Goal: Information Seeking & Learning: Learn about a topic

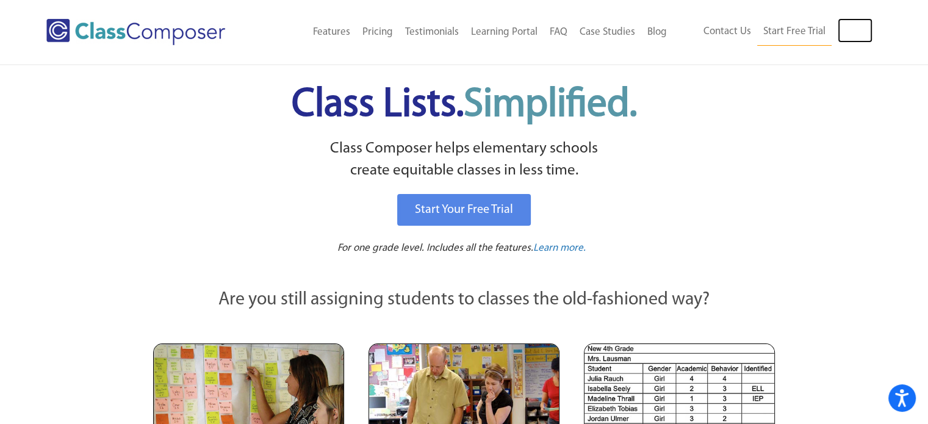
click at [850, 31] on link "Log In" at bounding box center [855, 30] width 35 height 24
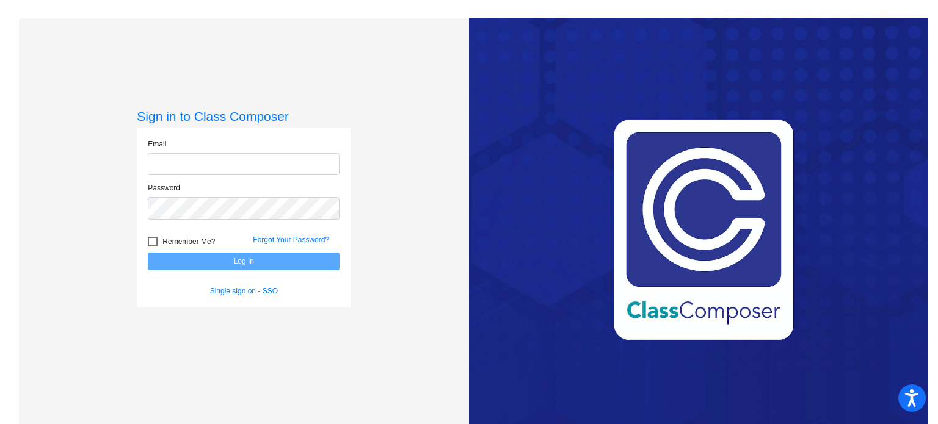
type input "[PERSON_NAME][EMAIL_ADDRESS][DOMAIN_NAME]"
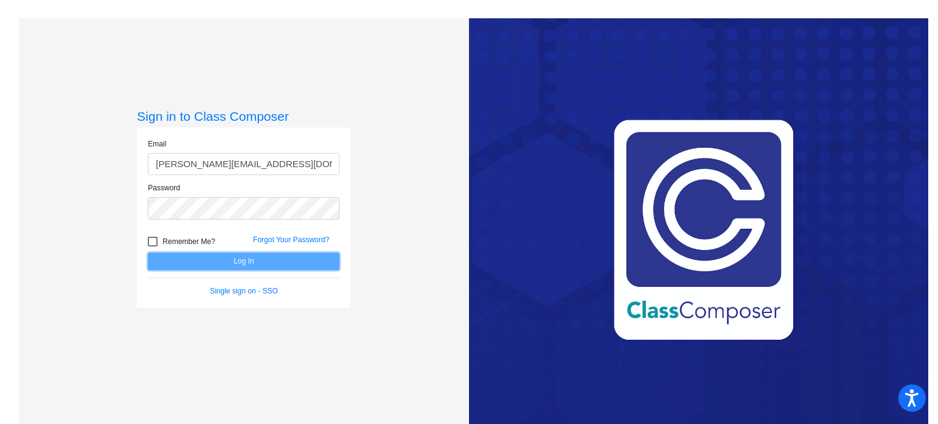
click at [239, 260] on button "Log In" at bounding box center [244, 262] width 192 height 18
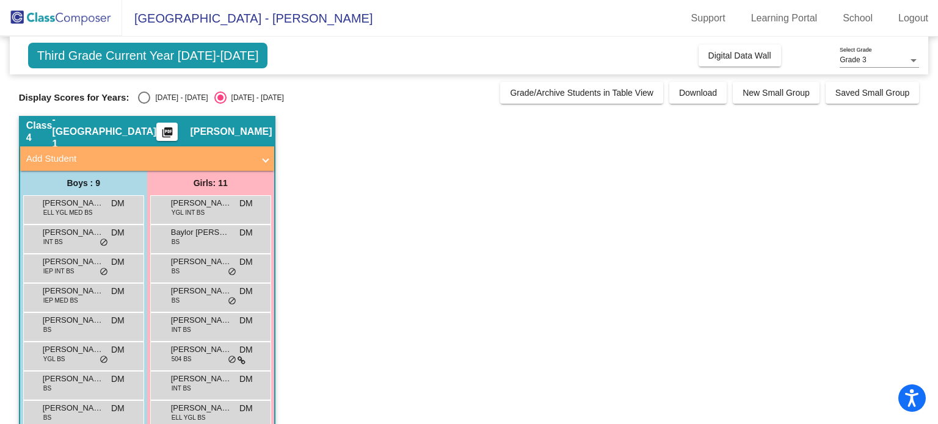
click at [222, 57] on span "Third Grade Current Year [DATE]-[DATE]" at bounding box center [148, 56] width 240 height 26
click at [101, 205] on span "Ali Ali" at bounding box center [73, 203] width 61 height 12
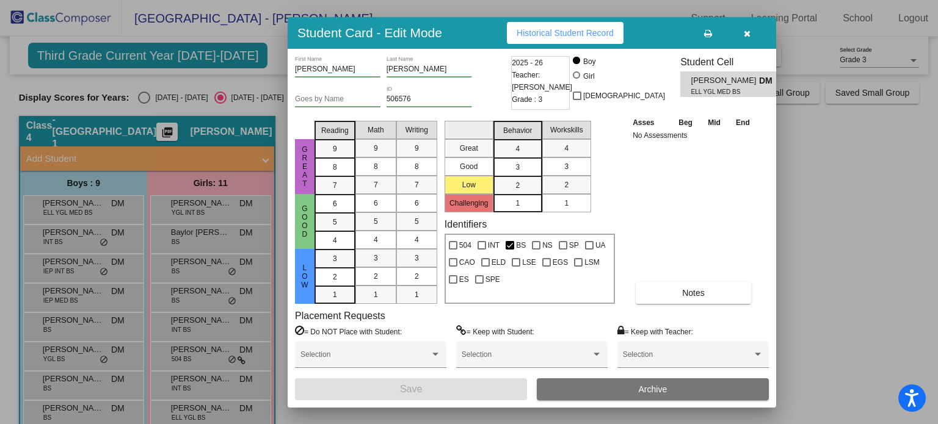
click at [330, 98] on input "Goes by Name" at bounding box center [337, 99] width 85 height 9
click at [708, 206] on div "Asses Beg Mid End No Assessments Notes" at bounding box center [693, 210] width 128 height 188
click at [713, 295] on button "Notes" at bounding box center [692, 293] width 115 height 22
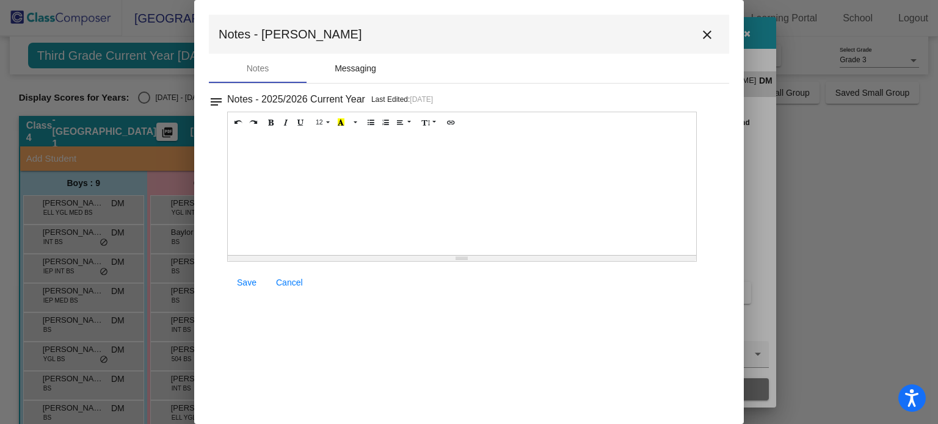
click at [362, 67] on div "Messaging" at bounding box center [356, 68] width 42 height 13
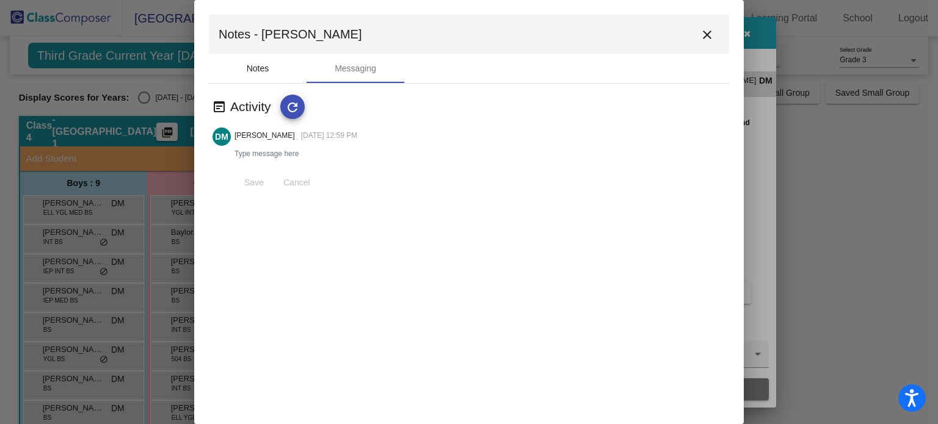
click at [255, 71] on div "Notes" at bounding box center [258, 68] width 23 height 13
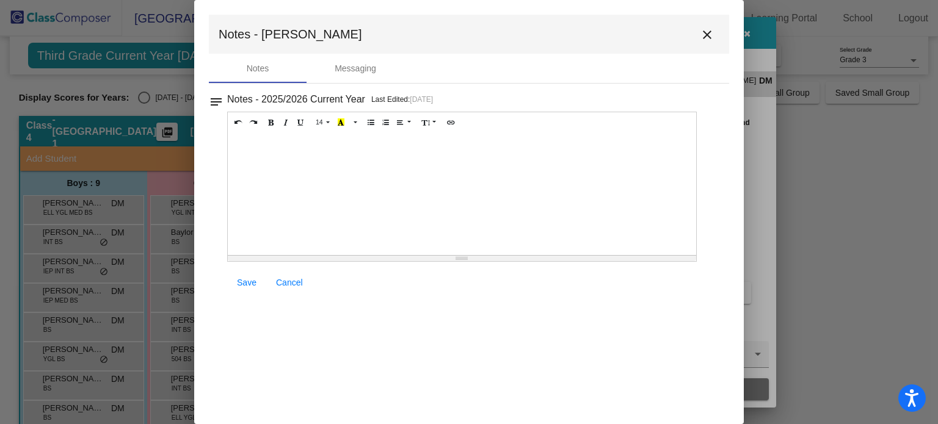
click at [208, 101] on mat-dialog-container "Notes - Ali close Notes Messaging notes Notes - 2025/2026 Current Year Last Edi…" at bounding box center [468, 212] width 549 height 424
click at [705, 36] on mat-icon "close" at bounding box center [707, 34] width 15 height 15
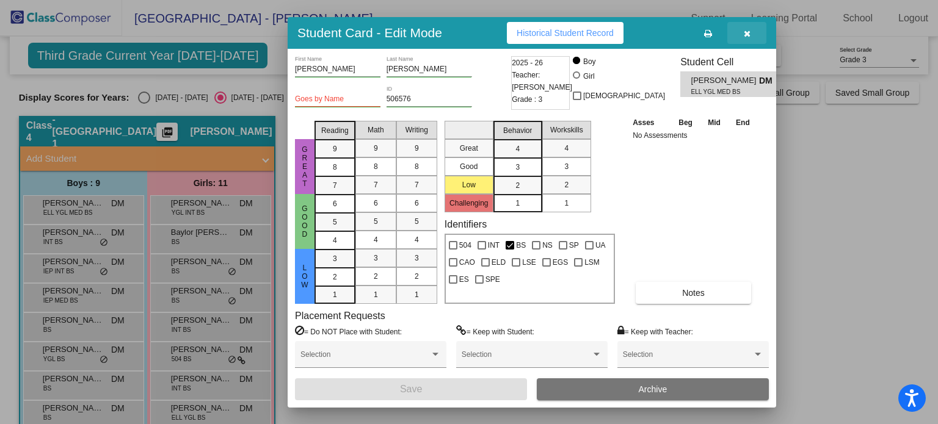
click at [741, 37] on button "button" at bounding box center [746, 33] width 39 height 22
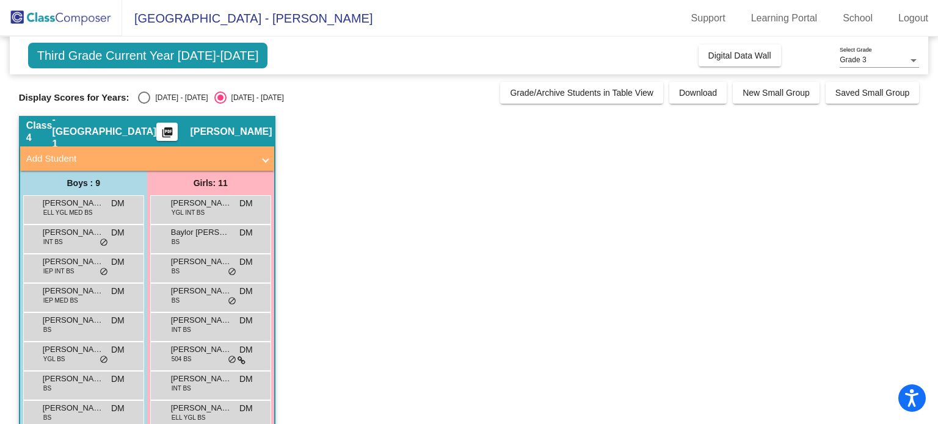
click at [69, 240] on div "Carter Diehm INT BS DM lock do_not_disturb_alt" at bounding box center [82, 237] width 117 height 25
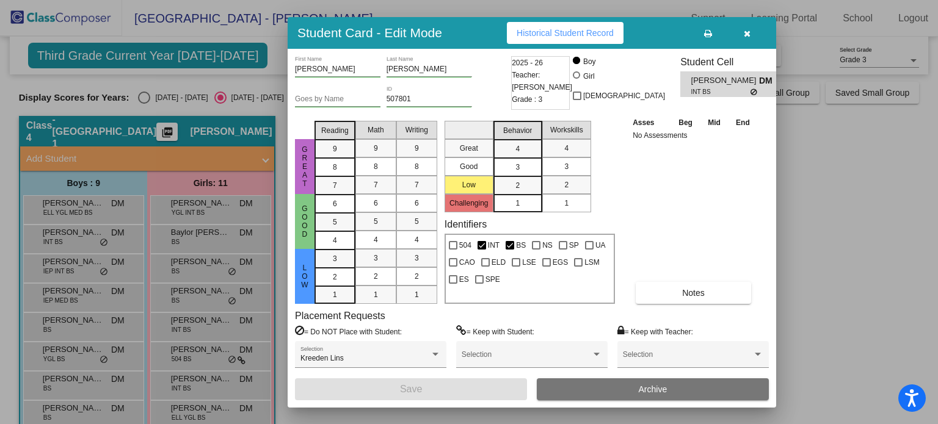
click at [679, 297] on button "Notes" at bounding box center [692, 293] width 115 height 22
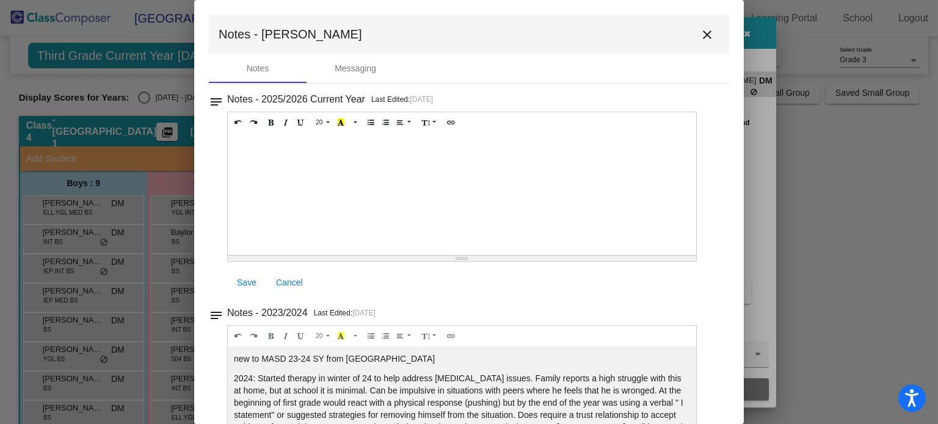
click at [700, 35] on mat-icon "close" at bounding box center [707, 34] width 15 height 15
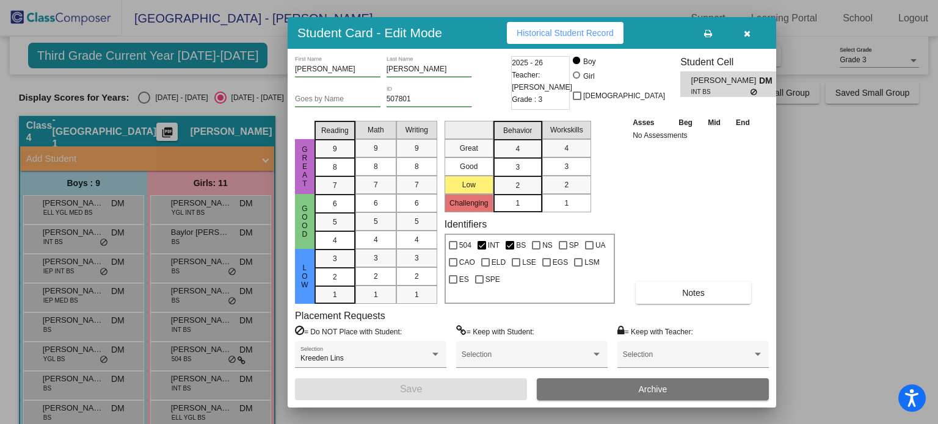
click at [747, 36] on icon "button" at bounding box center [747, 33] width 7 height 9
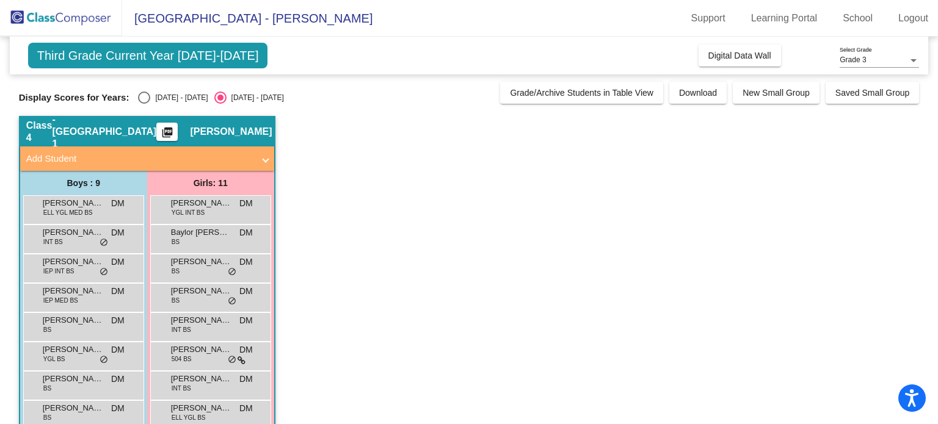
click at [45, 290] on span "Lorenzo Blumenstein" at bounding box center [73, 291] width 61 height 12
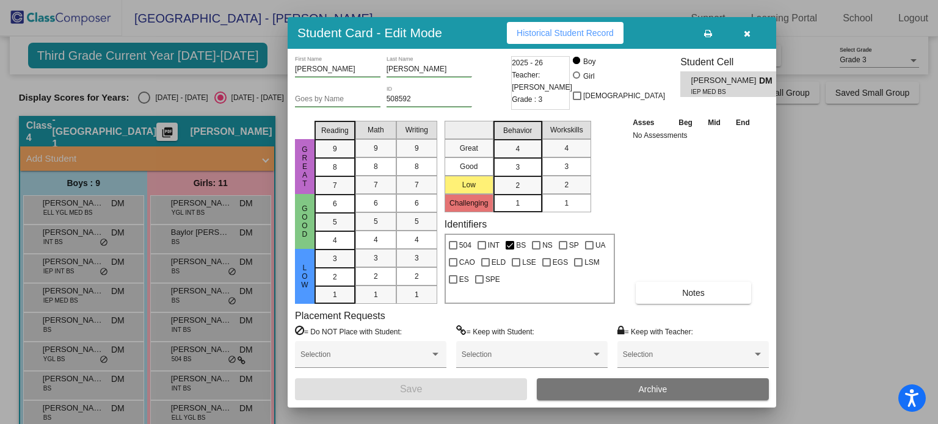
click at [740, 32] on button "button" at bounding box center [746, 33] width 39 height 22
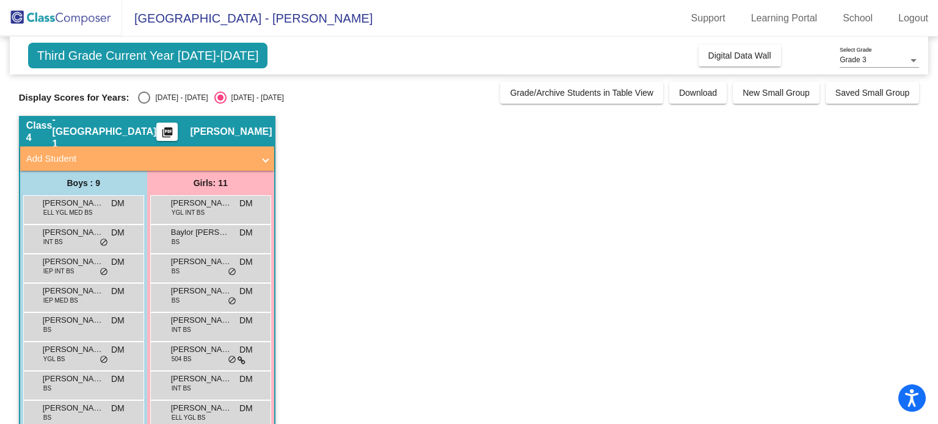
click at [60, 265] on span "Jackson Cornelius" at bounding box center [73, 262] width 61 height 12
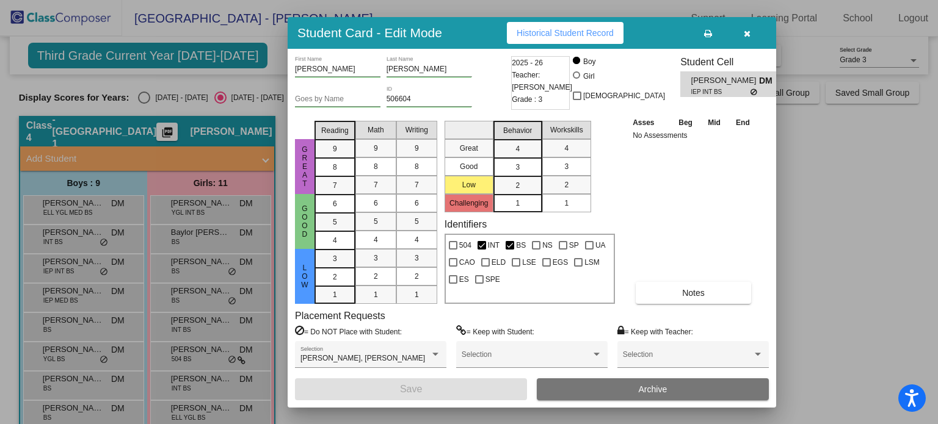
click at [712, 289] on button "Notes" at bounding box center [692, 293] width 115 height 22
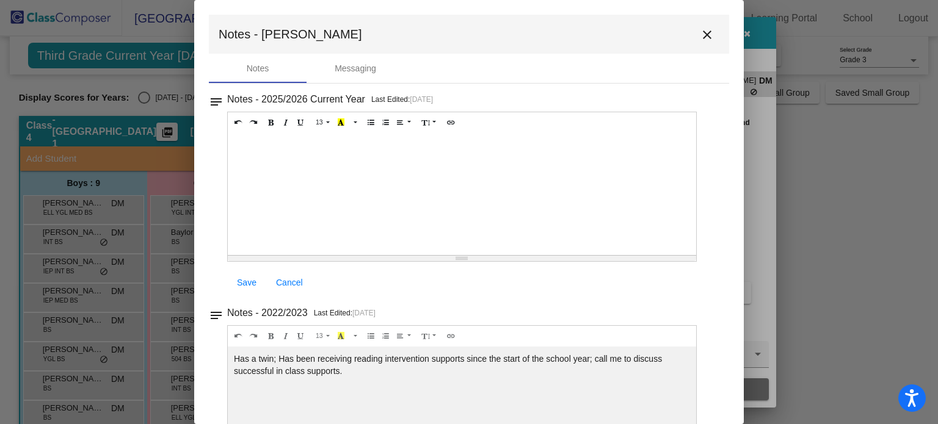
click at [701, 36] on mat-icon "close" at bounding box center [707, 34] width 15 height 15
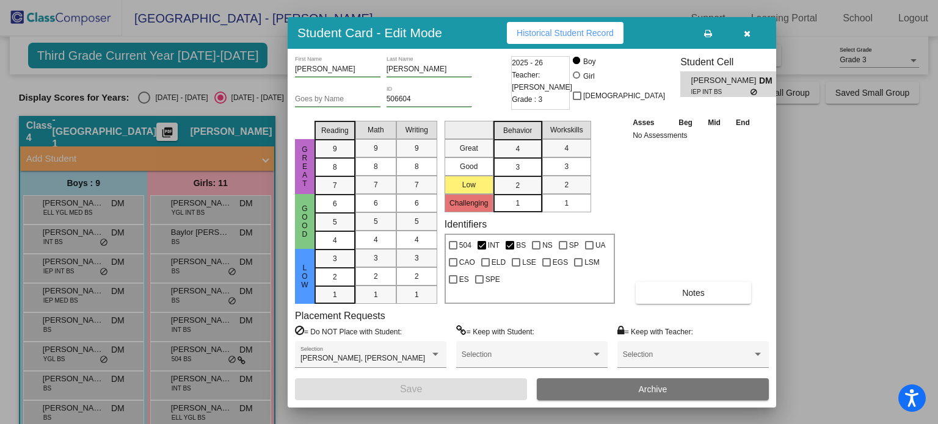
click at [742, 39] on button "button" at bounding box center [746, 33] width 39 height 22
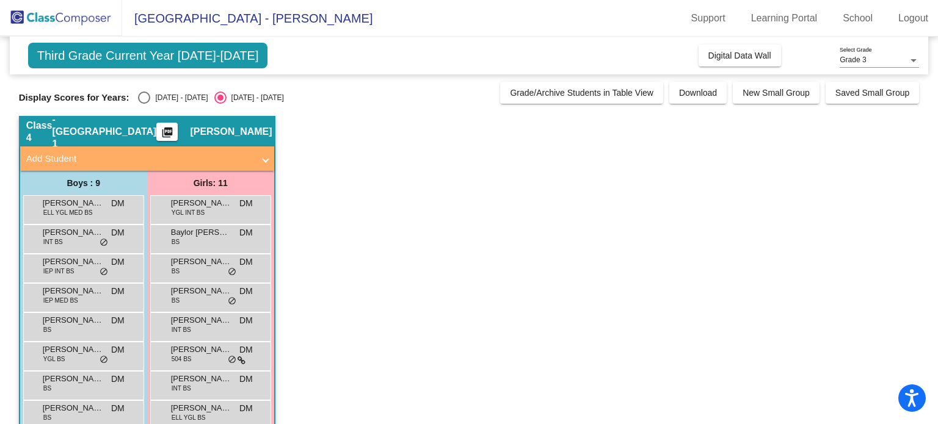
click at [65, 275] on span "IEP INT BS" at bounding box center [58, 271] width 31 height 9
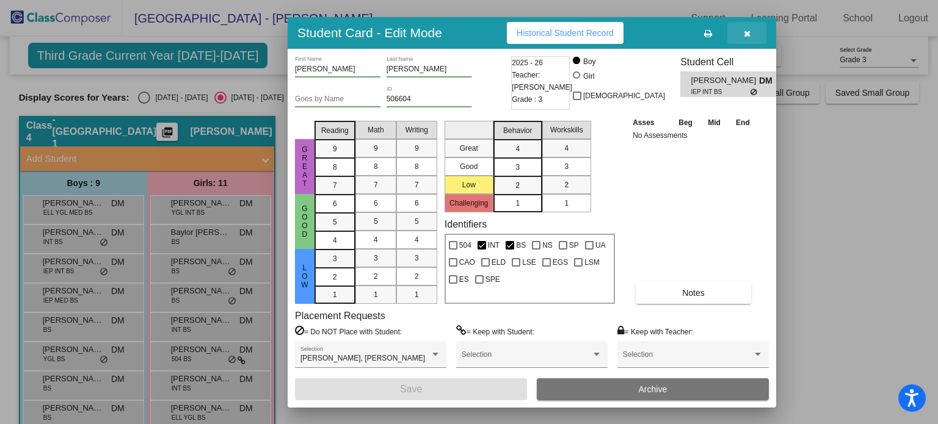
click at [748, 31] on icon "button" at bounding box center [747, 33] width 7 height 9
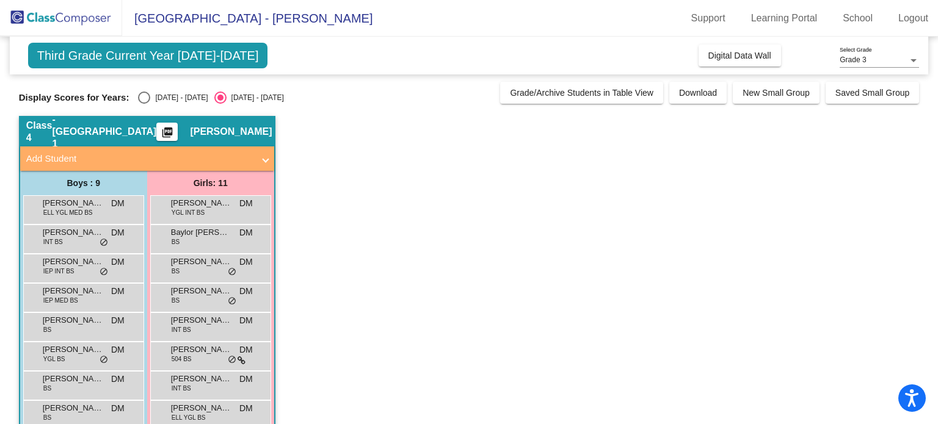
click at [46, 289] on span "Lorenzo Blumenstein" at bounding box center [73, 291] width 61 height 12
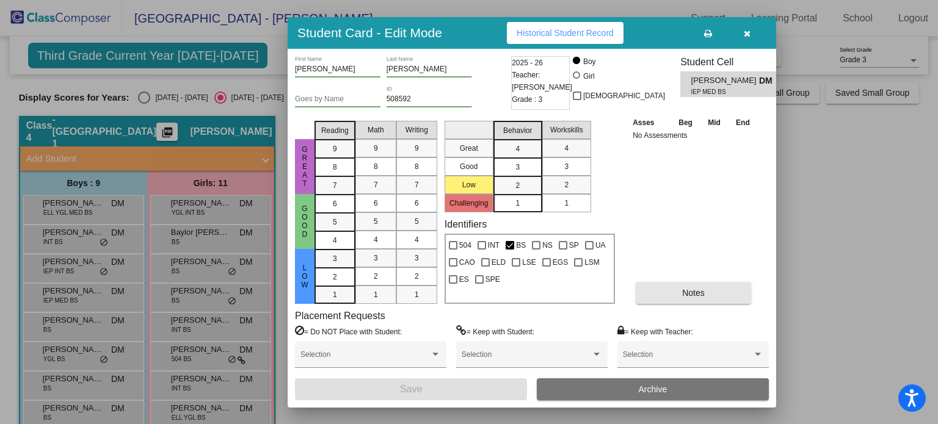
click at [682, 299] on button "Notes" at bounding box center [692, 293] width 115 height 22
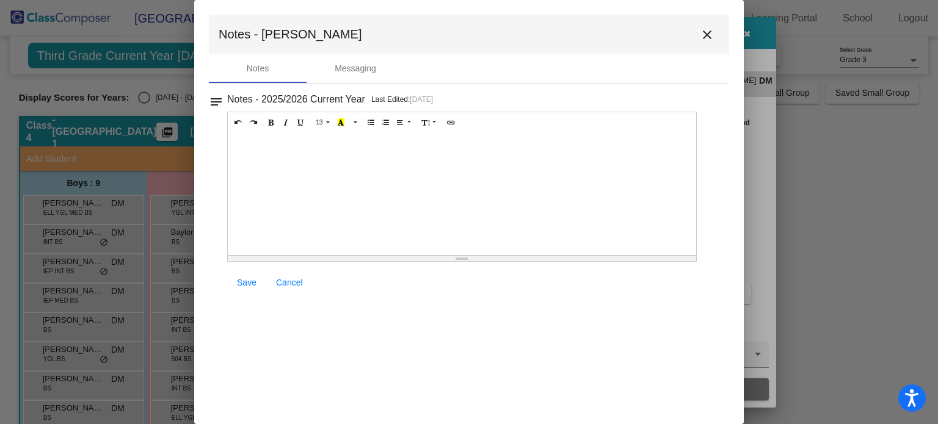
click at [703, 30] on mat-icon "close" at bounding box center [707, 34] width 15 height 15
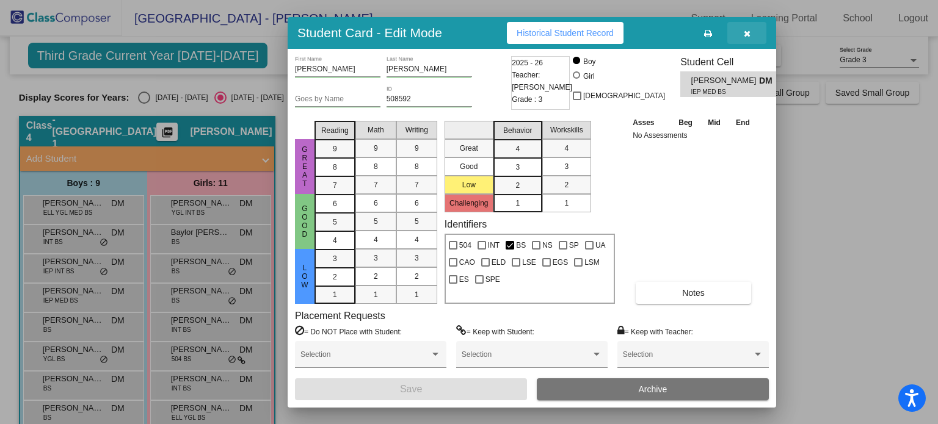
click at [745, 34] on icon "button" at bounding box center [747, 33] width 7 height 9
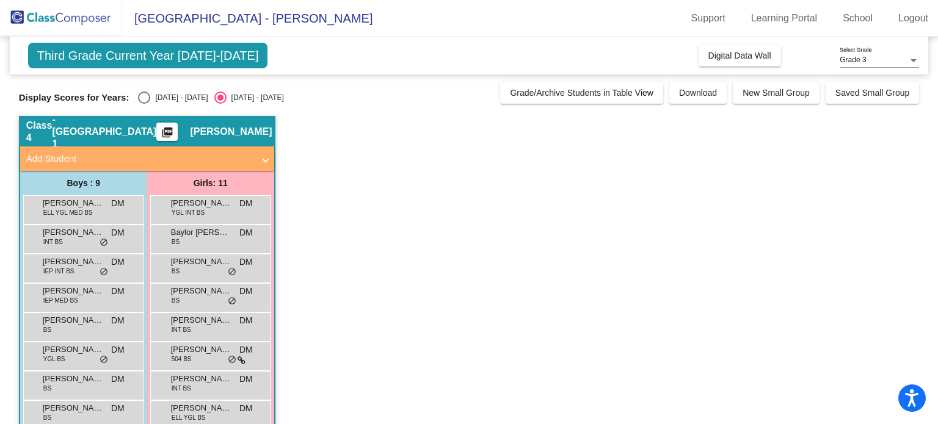
click at [67, 322] on span "Malachi McKeithan" at bounding box center [73, 320] width 61 height 12
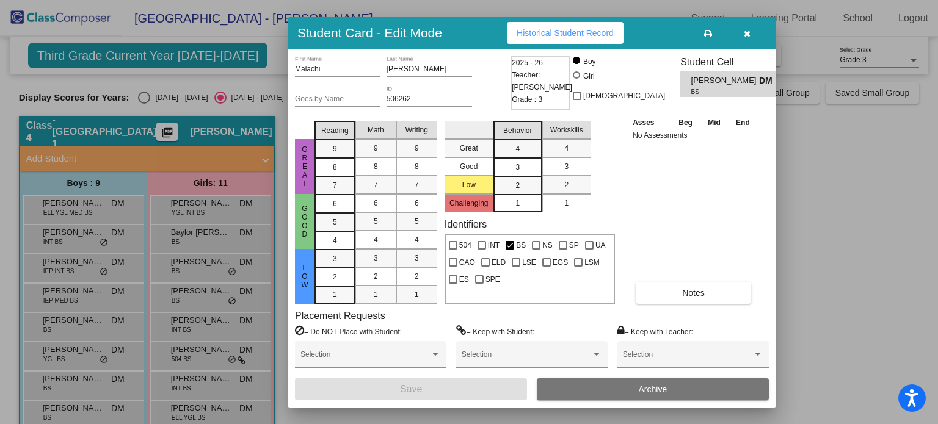
click at [671, 295] on button "Notes" at bounding box center [692, 293] width 115 height 22
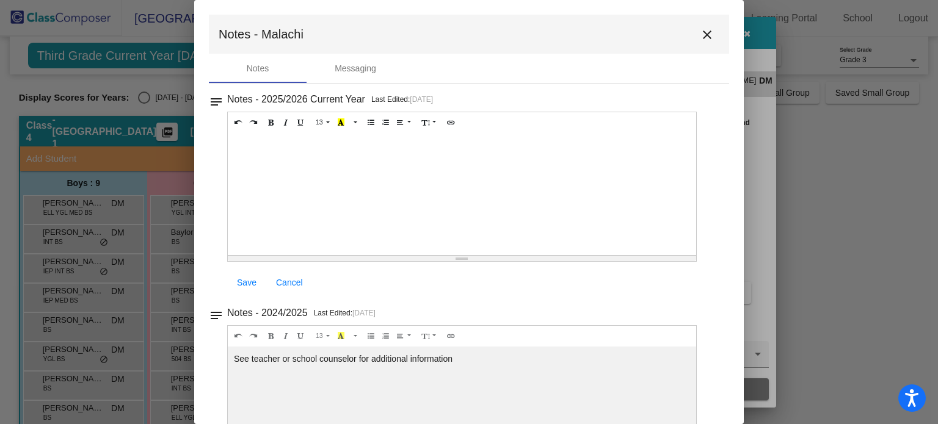
click at [702, 34] on mat-icon "close" at bounding box center [707, 34] width 15 height 15
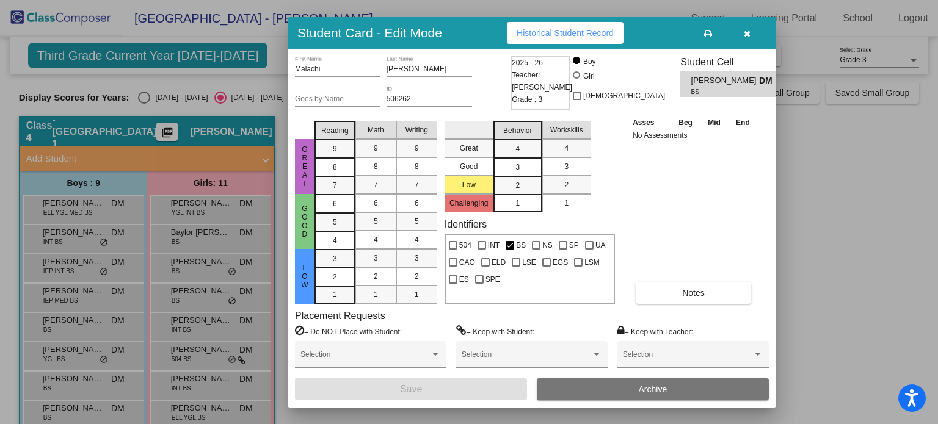
click at [751, 33] on button "button" at bounding box center [746, 33] width 39 height 22
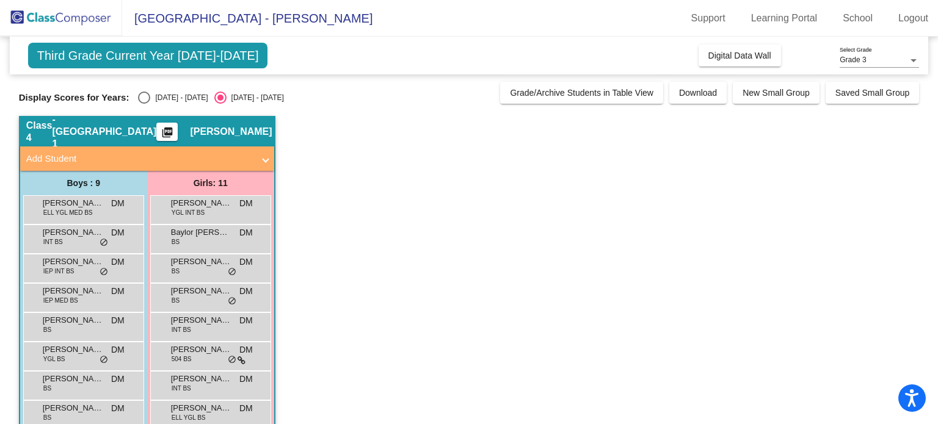
click at [78, 350] on span "Peter Martini" at bounding box center [73, 350] width 61 height 12
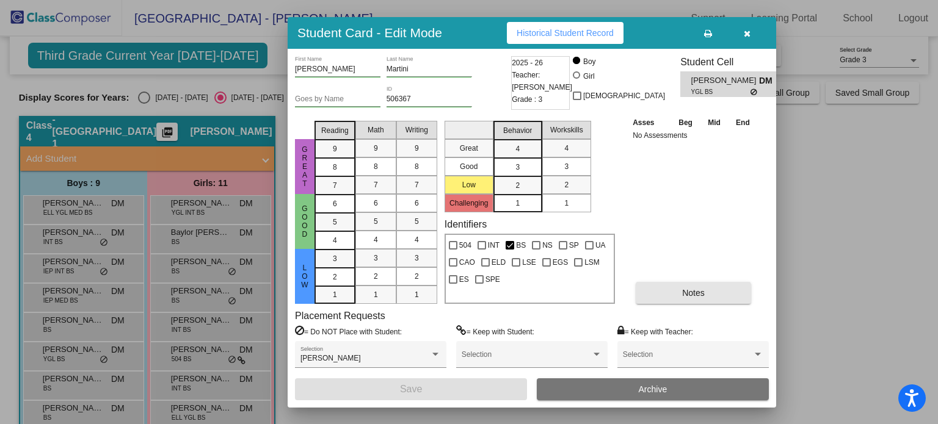
click at [678, 294] on button "Notes" at bounding box center [692, 293] width 115 height 22
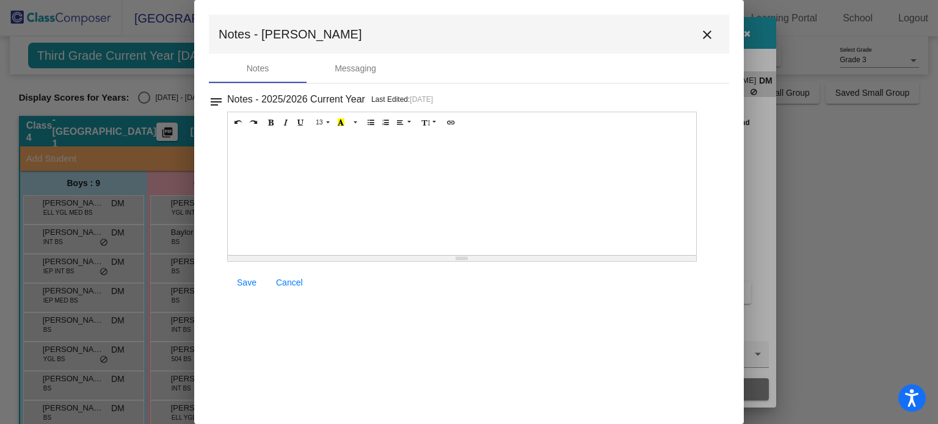
click at [711, 31] on mat-icon "close" at bounding box center [707, 34] width 15 height 15
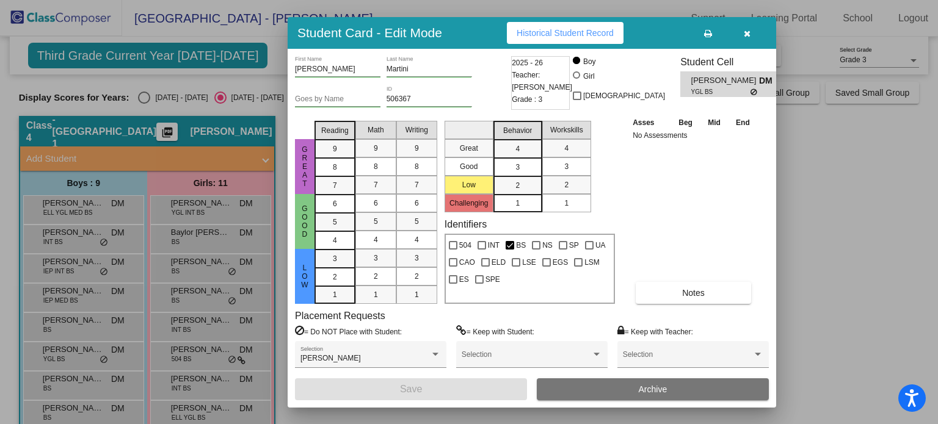
click at [744, 36] on icon "button" at bounding box center [747, 33] width 7 height 9
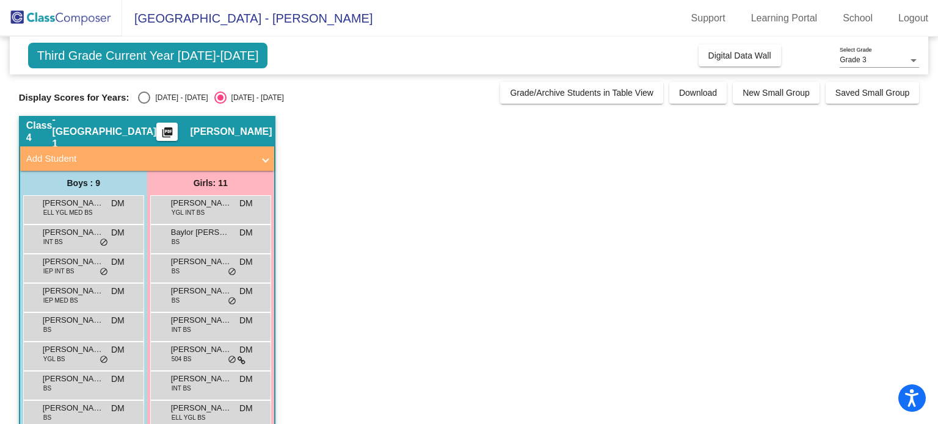
scroll to position [61, 0]
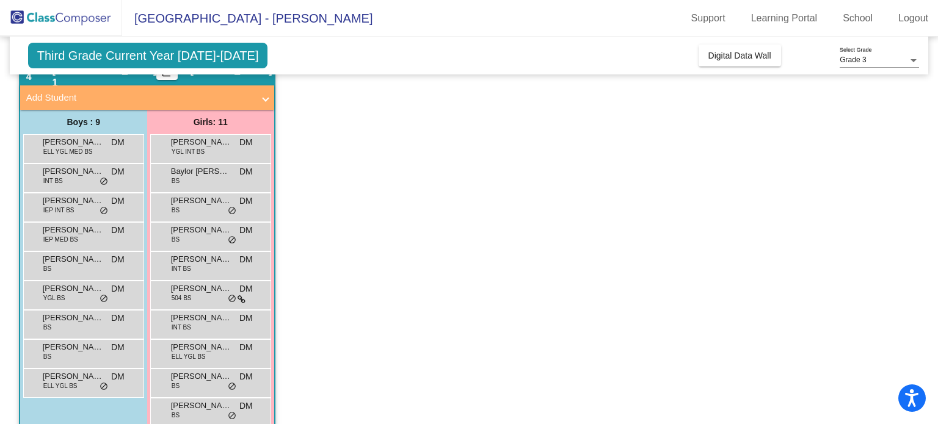
click at [71, 324] on div "Rahil Rizal BS DM lock do_not_disturb_alt" at bounding box center [82, 323] width 117 height 25
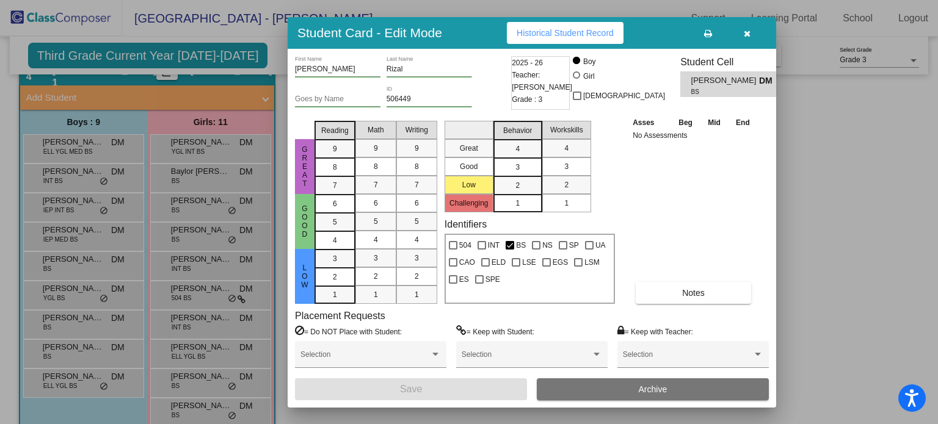
click at [665, 299] on button "Notes" at bounding box center [692, 293] width 115 height 22
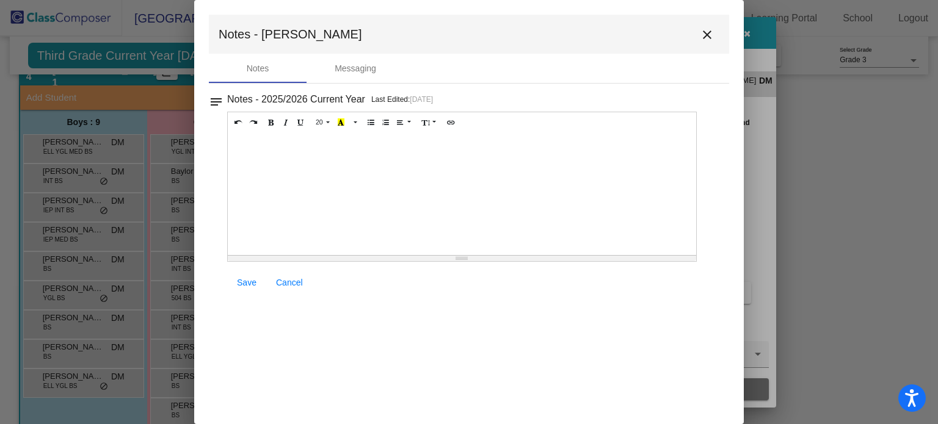
click at [708, 36] on mat-icon "close" at bounding box center [707, 34] width 15 height 15
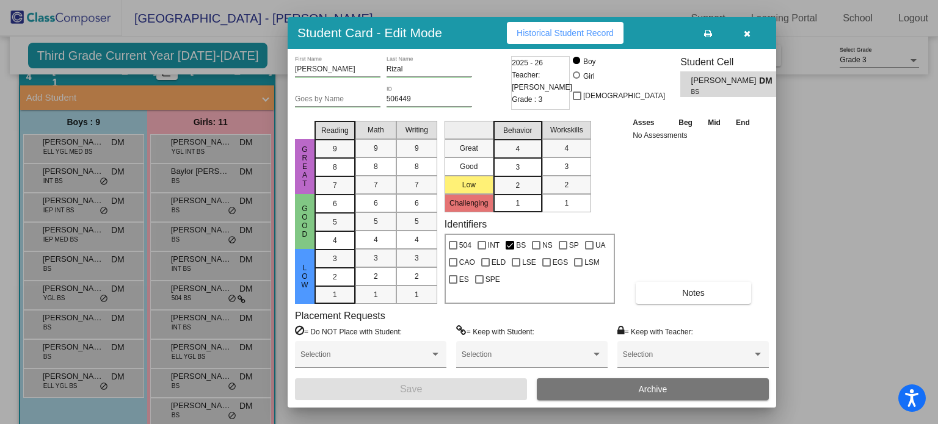
click at [750, 31] on button "button" at bounding box center [746, 33] width 39 height 22
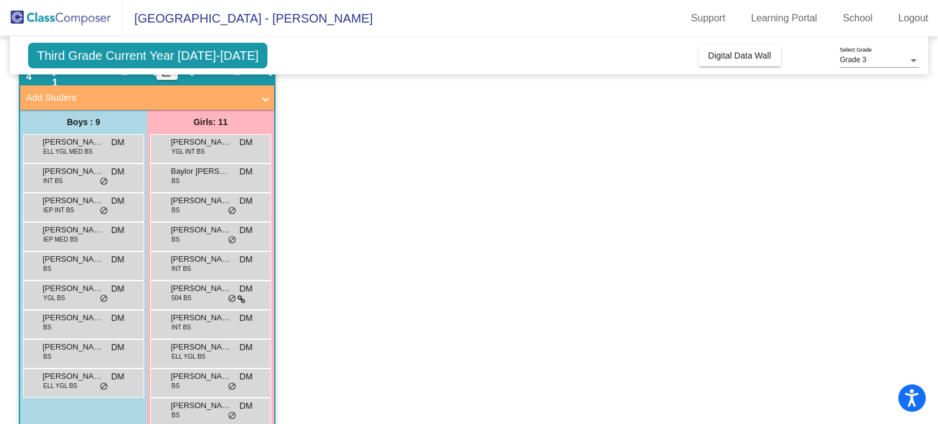
scroll to position [112, 0]
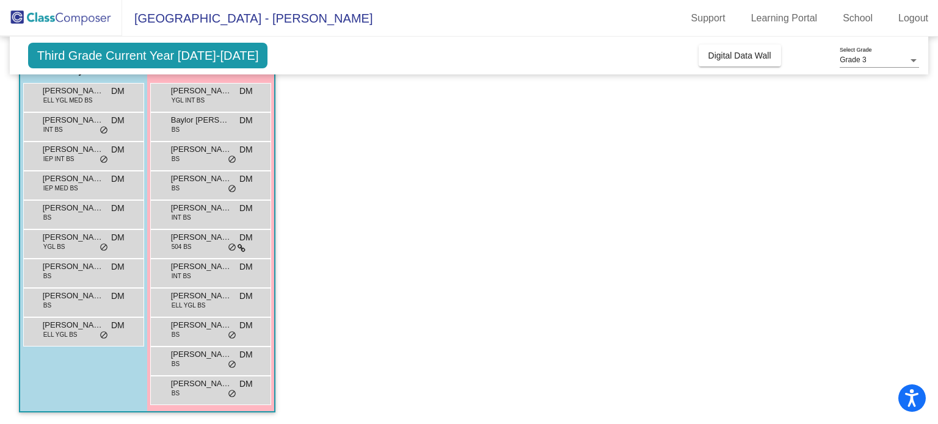
click at [65, 294] on span "Vincent Dilts" at bounding box center [73, 296] width 61 height 12
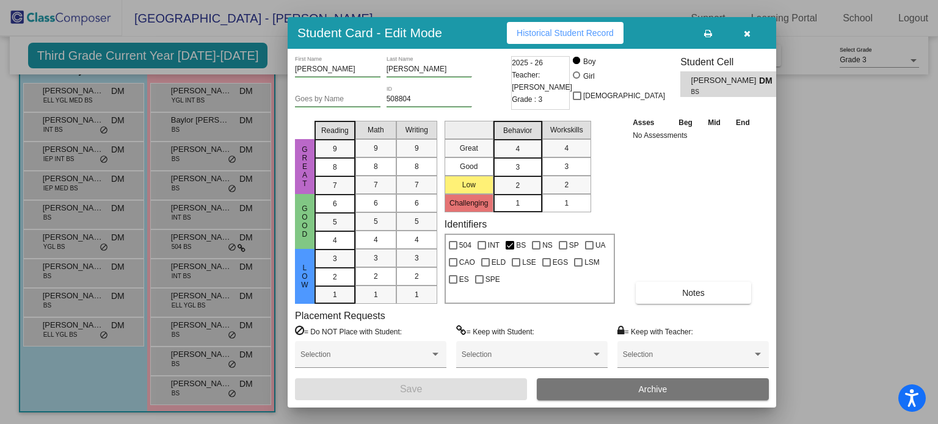
click at [698, 294] on span "Notes" at bounding box center [693, 293] width 23 height 10
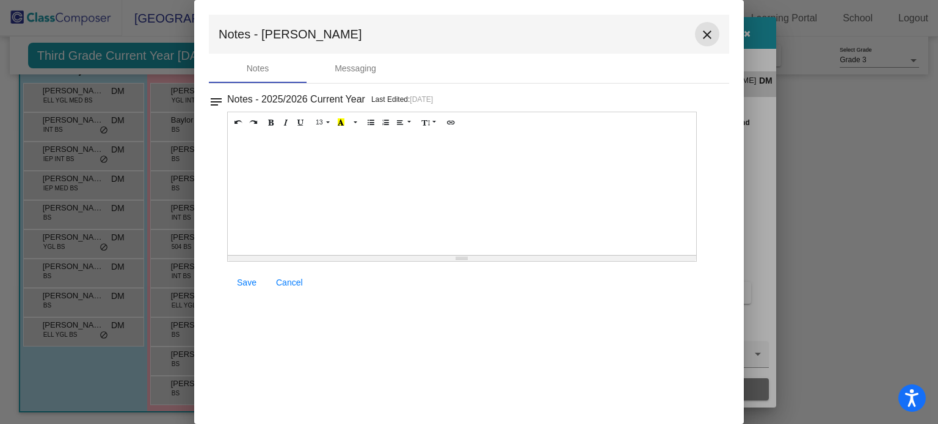
click at [706, 34] on mat-icon "close" at bounding box center [707, 34] width 15 height 15
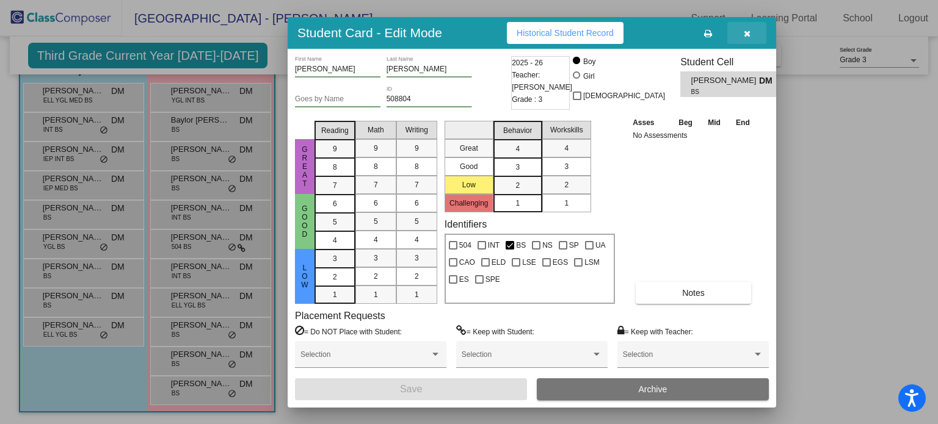
click at [742, 35] on button "button" at bounding box center [746, 33] width 39 height 22
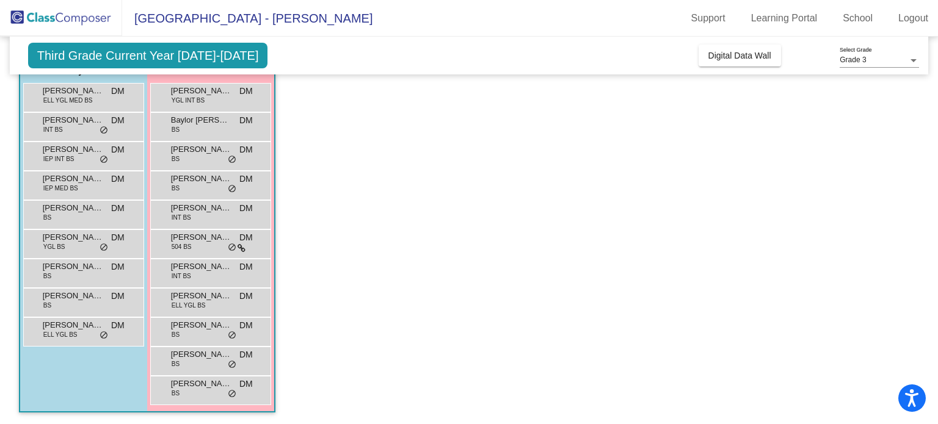
click at [44, 311] on div "Vincent Dilts BS DM lock do_not_disturb_alt" at bounding box center [82, 301] width 117 height 25
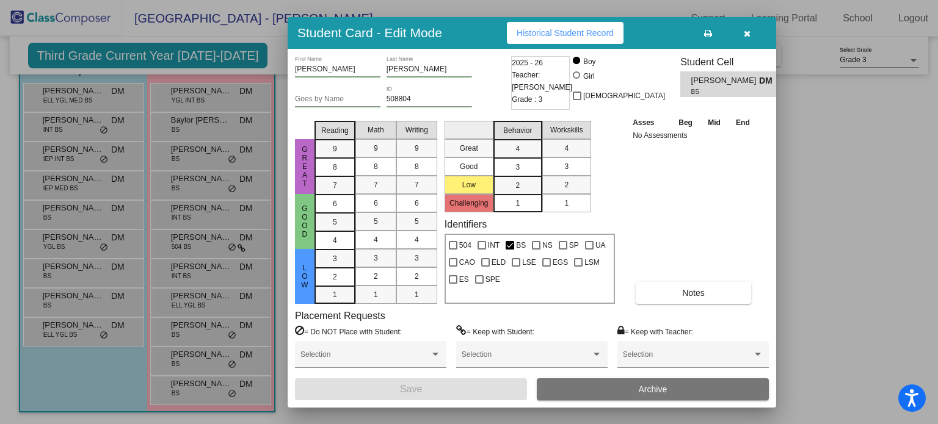
click at [749, 32] on icon "button" at bounding box center [747, 33] width 7 height 9
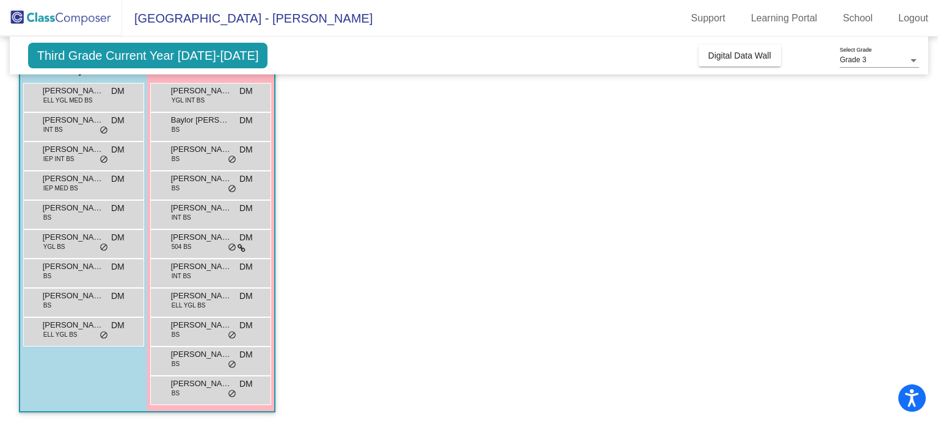
click at [61, 318] on div "Zyv Ngoubili ELL YGL BS DM lock do_not_disturb_alt" at bounding box center [82, 330] width 117 height 25
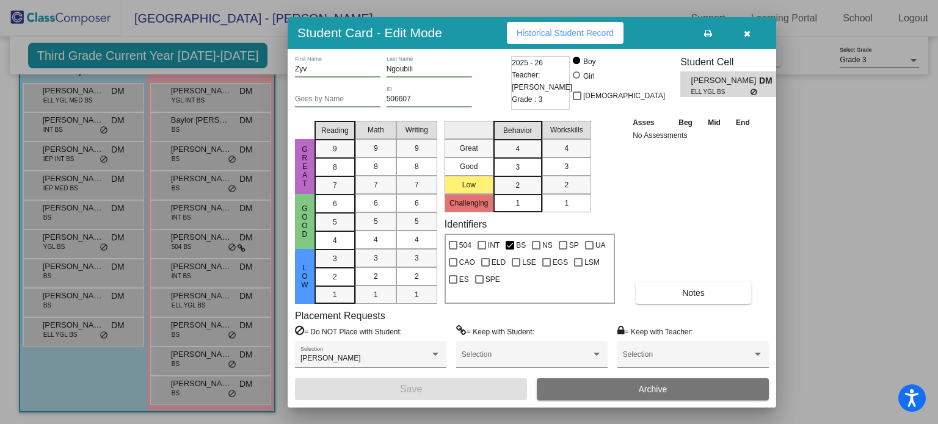
click at [689, 293] on span "Notes" at bounding box center [693, 293] width 23 height 10
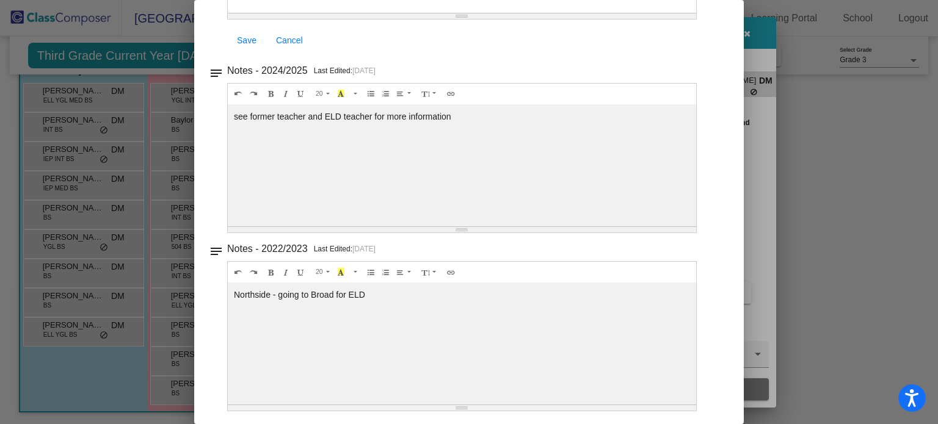
scroll to position [0, 0]
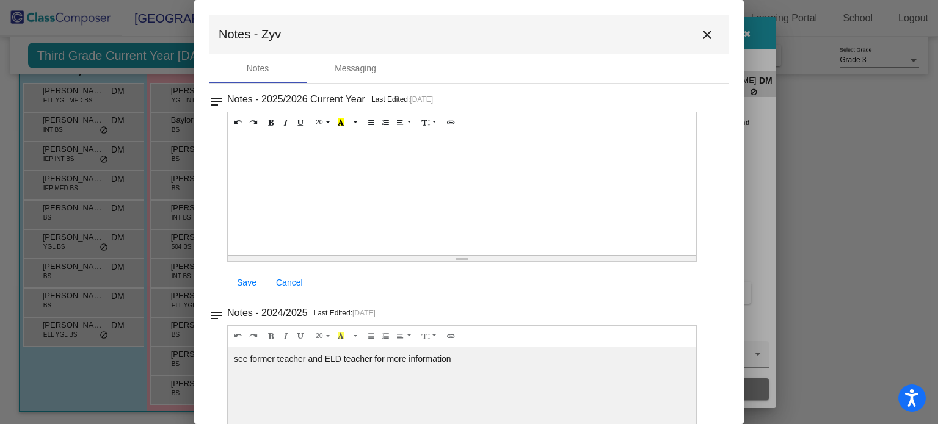
click at [700, 34] on mat-icon "close" at bounding box center [707, 34] width 15 height 15
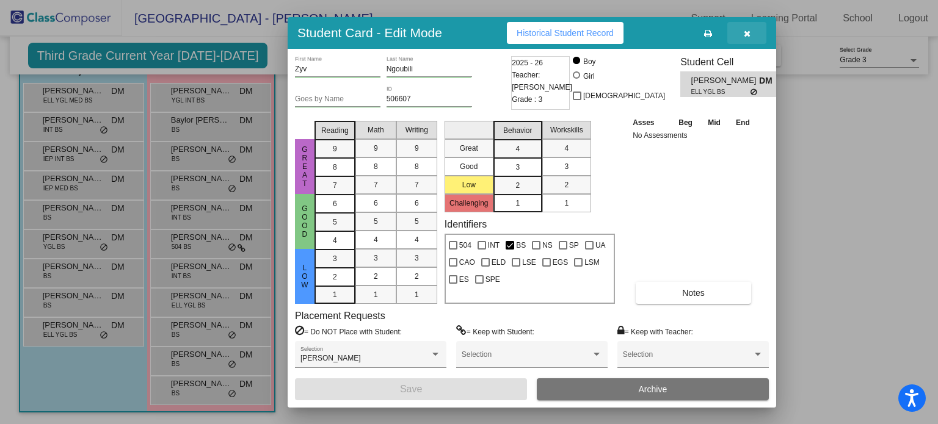
click at [745, 31] on icon "button" at bounding box center [747, 33] width 7 height 9
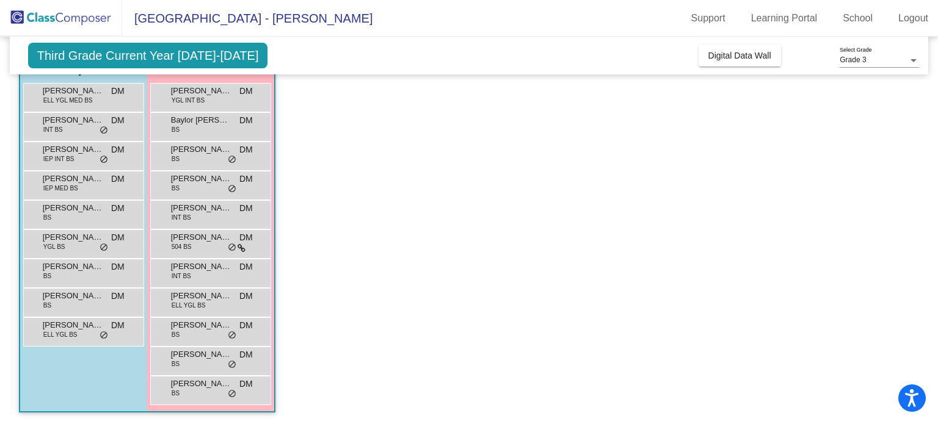
click at [194, 98] on span "YGL INT BS" at bounding box center [188, 100] width 33 height 9
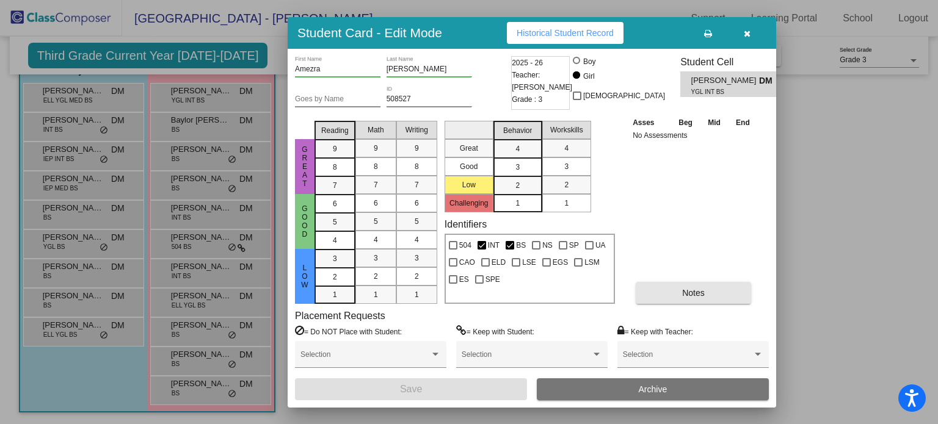
click at [690, 293] on span "Notes" at bounding box center [693, 293] width 23 height 10
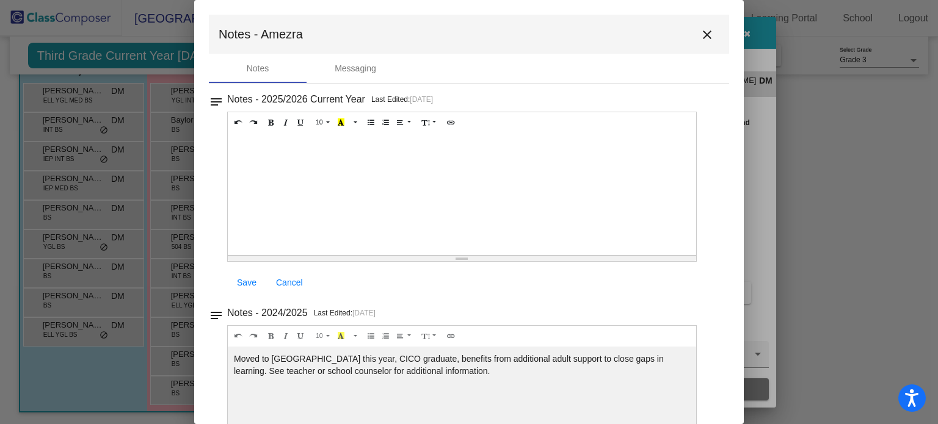
click at [701, 29] on mat-icon "close" at bounding box center [707, 34] width 15 height 15
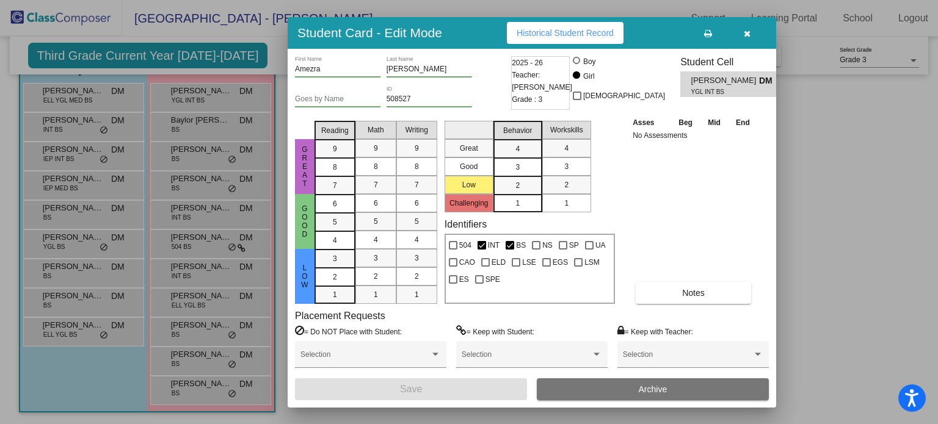
click at [746, 35] on icon "button" at bounding box center [747, 33] width 7 height 9
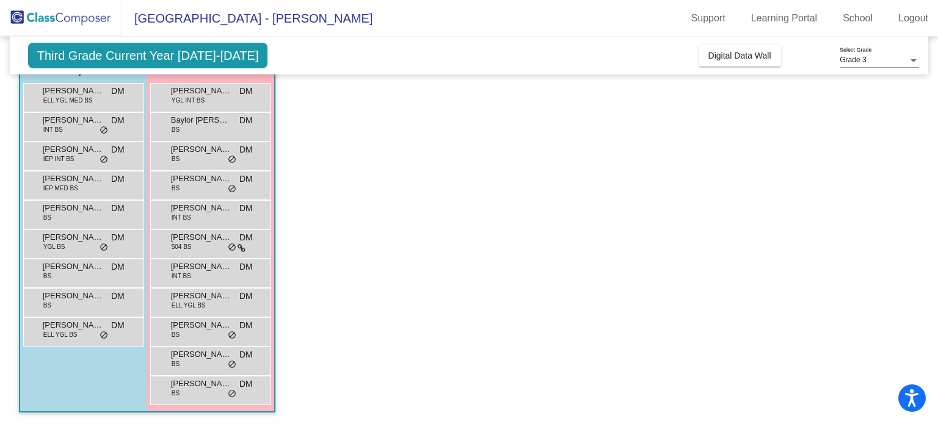
click at [192, 120] on span "Baylor Komaromy" at bounding box center [201, 120] width 61 height 12
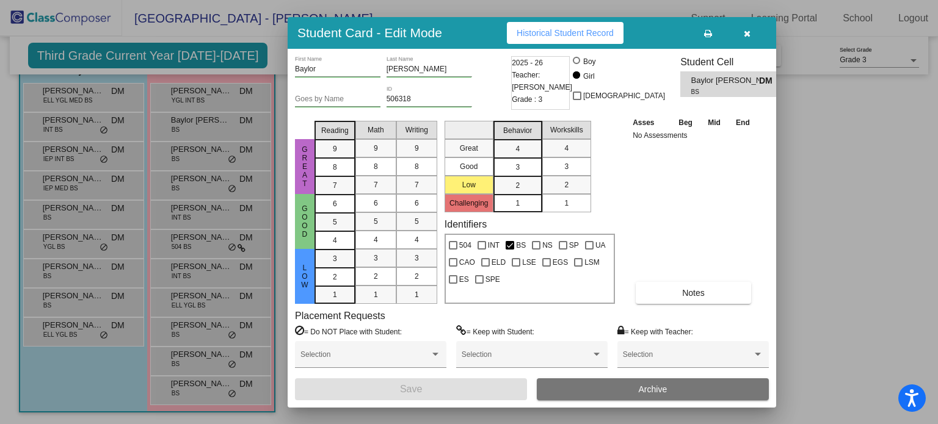
click at [678, 290] on button "Notes" at bounding box center [692, 293] width 115 height 22
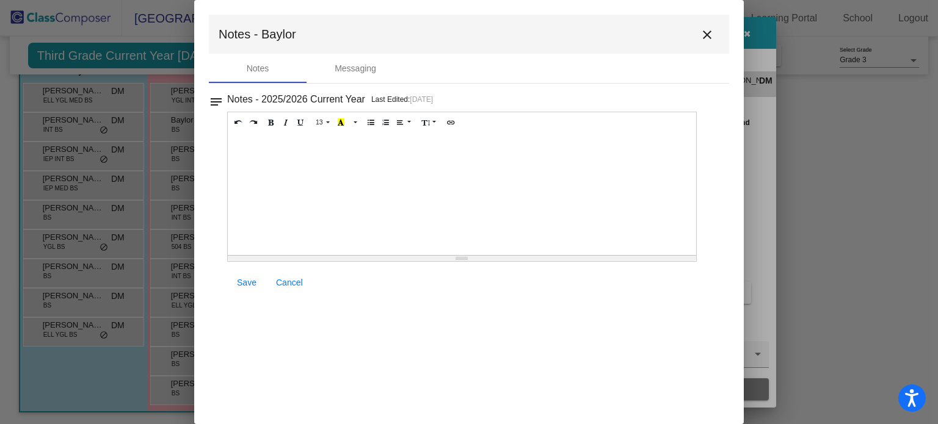
click at [708, 36] on mat-icon "close" at bounding box center [707, 34] width 15 height 15
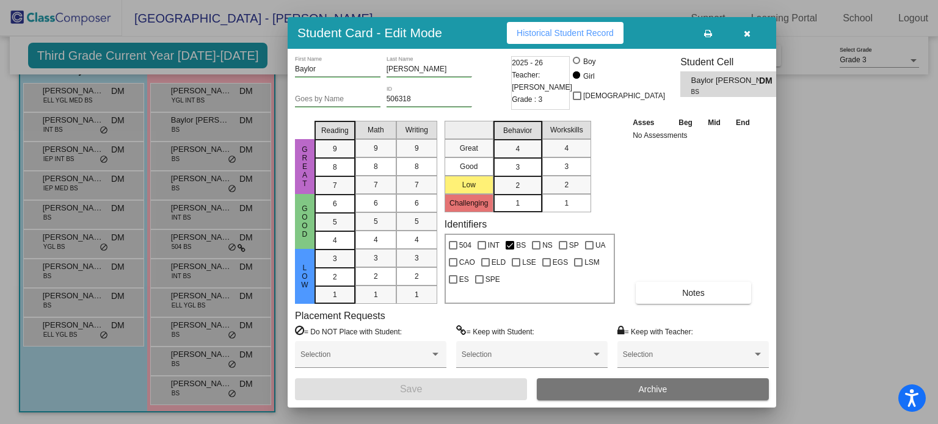
click at [744, 31] on icon "button" at bounding box center [747, 33] width 7 height 9
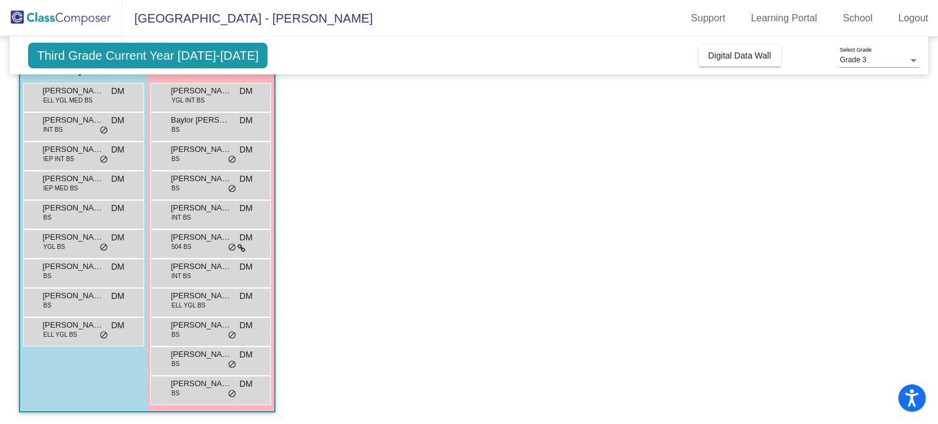
click at [202, 156] on div "Bedelia Alford BS DM lock do_not_disturb_alt" at bounding box center [210, 154] width 117 height 25
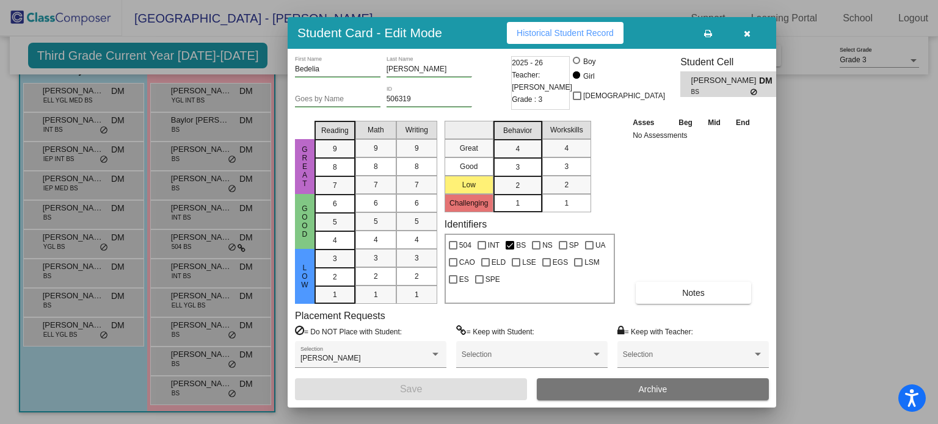
click at [695, 288] on span "Notes" at bounding box center [693, 293] width 23 height 10
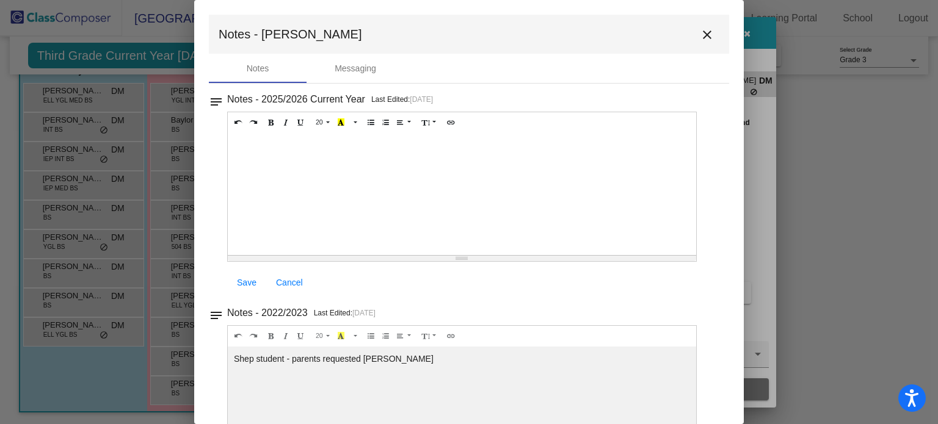
click at [700, 34] on mat-icon "close" at bounding box center [707, 34] width 15 height 15
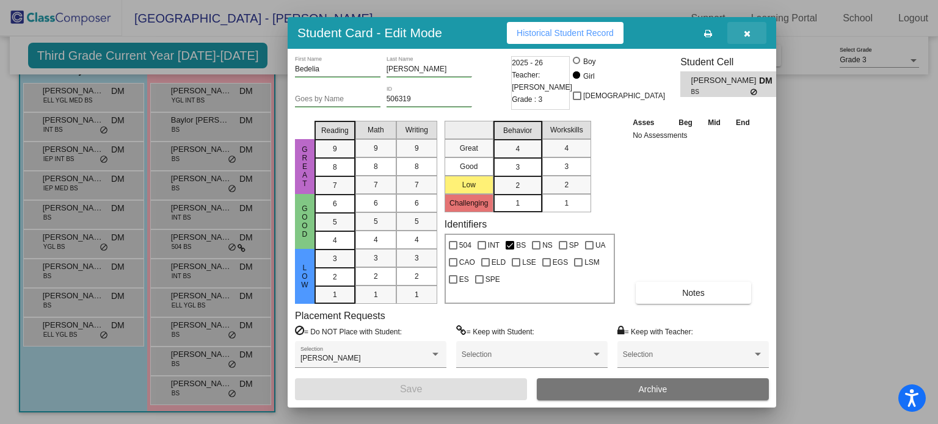
click at [744, 32] on icon "button" at bounding box center [747, 33] width 7 height 9
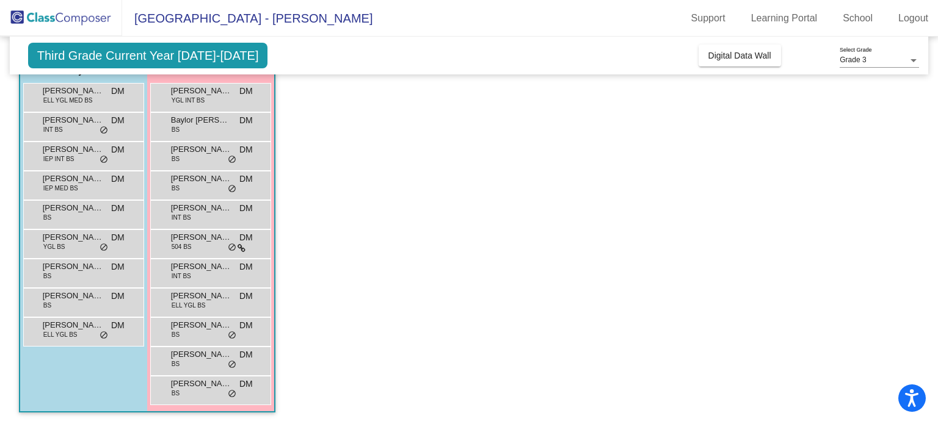
click at [186, 181] on span "Cecilia Hill" at bounding box center [201, 179] width 61 height 12
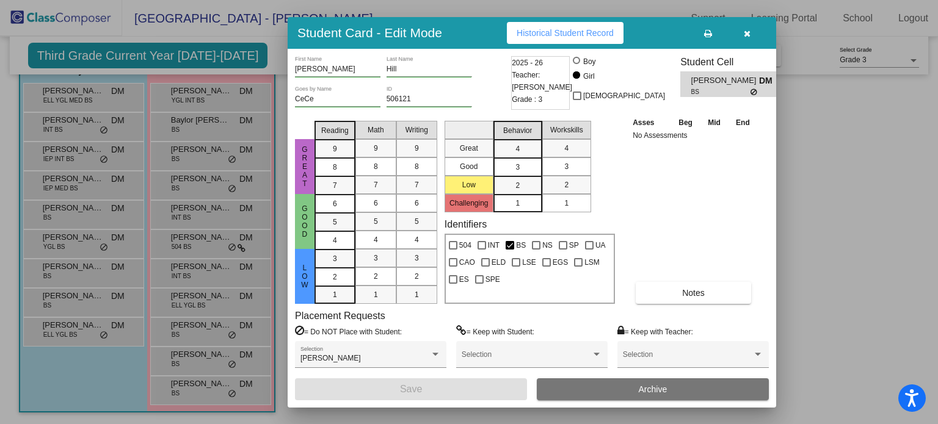
click at [692, 290] on span "Notes" at bounding box center [693, 293] width 23 height 10
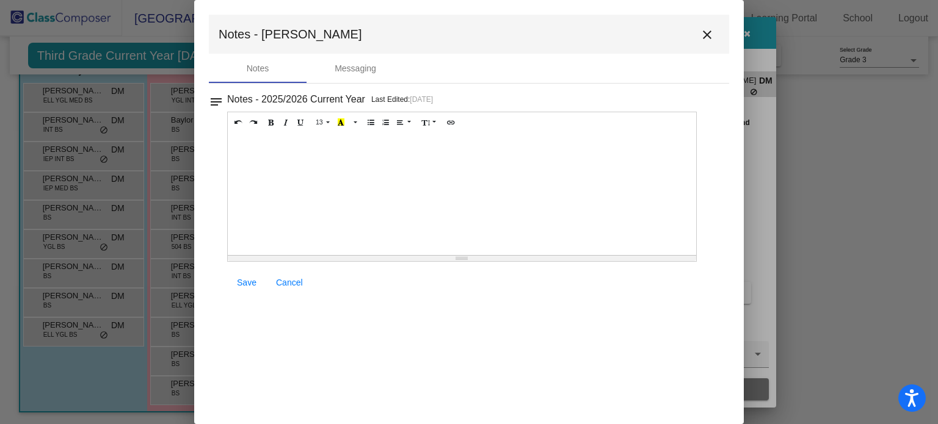
click at [702, 31] on mat-icon "close" at bounding box center [707, 34] width 15 height 15
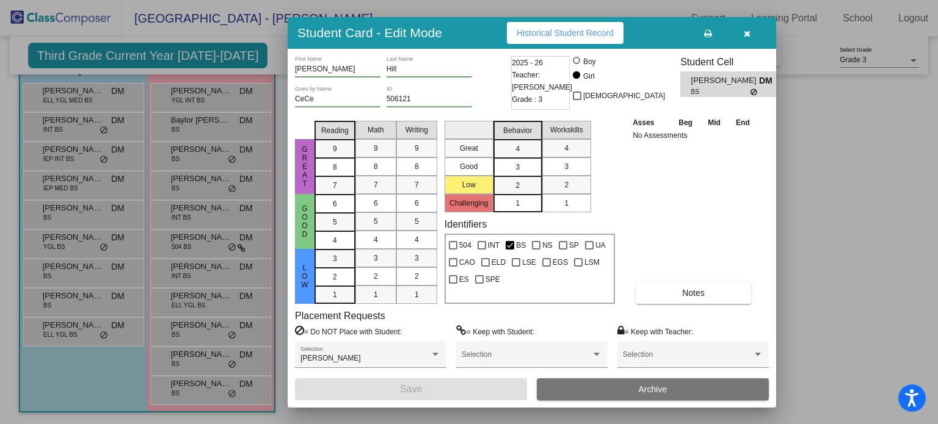
click at [750, 33] on icon "button" at bounding box center [747, 33] width 7 height 9
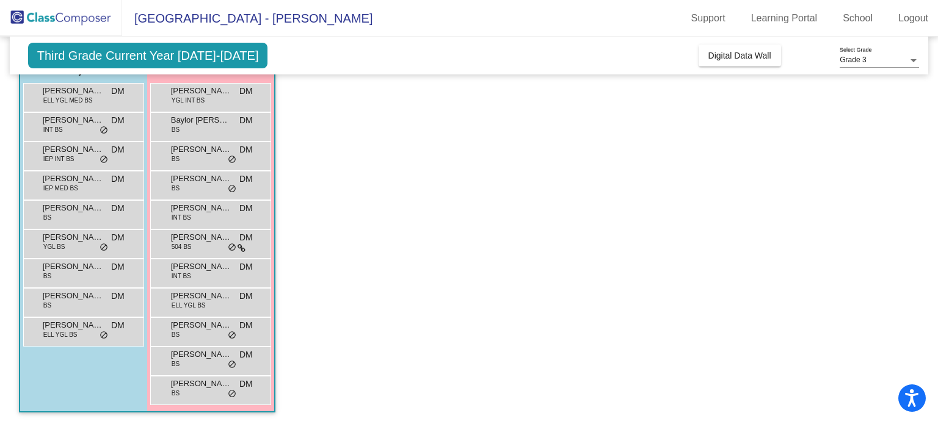
click at [198, 187] on div "Cecilia Hill BS DM lock do_not_disturb_alt" at bounding box center [210, 184] width 117 height 25
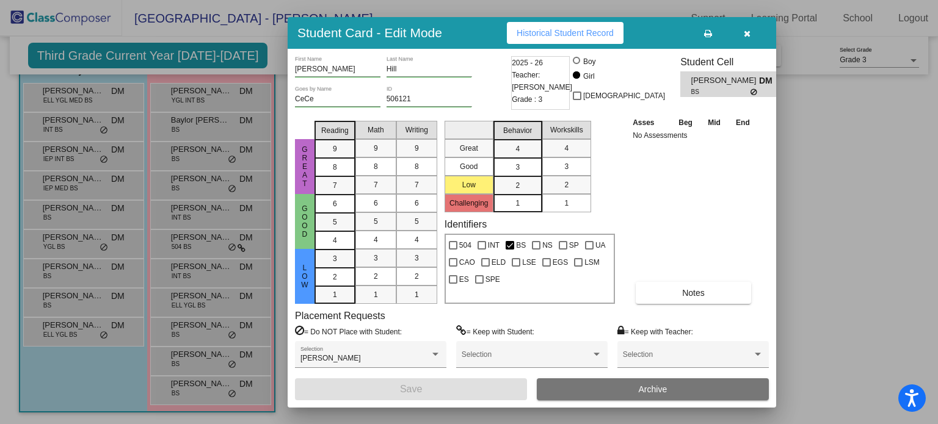
click at [746, 32] on icon "button" at bounding box center [747, 33] width 7 height 9
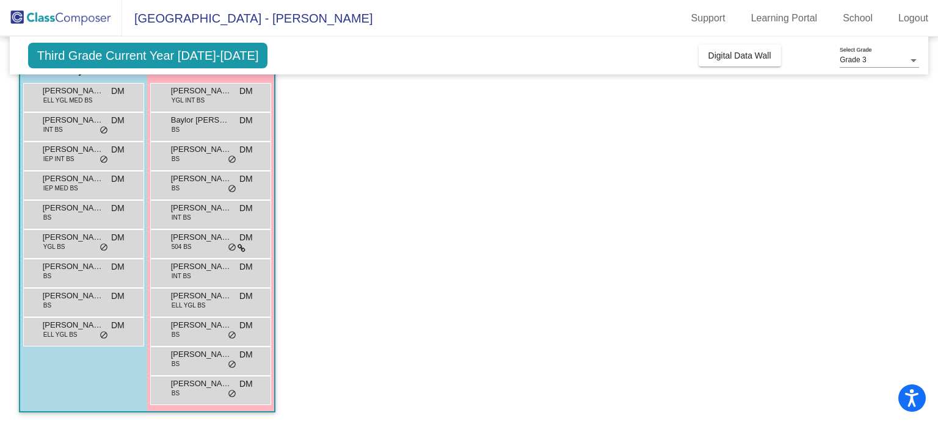
click at [184, 213] on span "INT BS" at bounding box center [182, 217] width 20 height 9
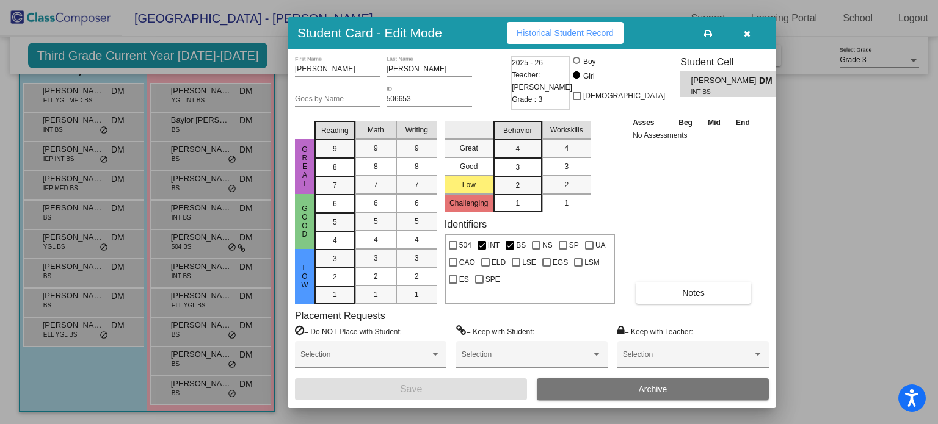
click at [683, 298] on button "Notes" at bounding box center [692, 293] width 115 height 22
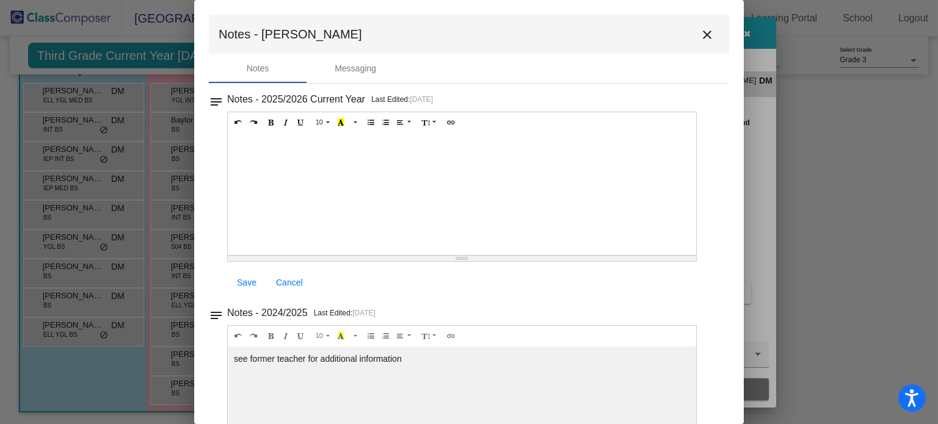
click at [700, 37] on mat-icon "close" at bounding box center [707, 34] width 15 height 15
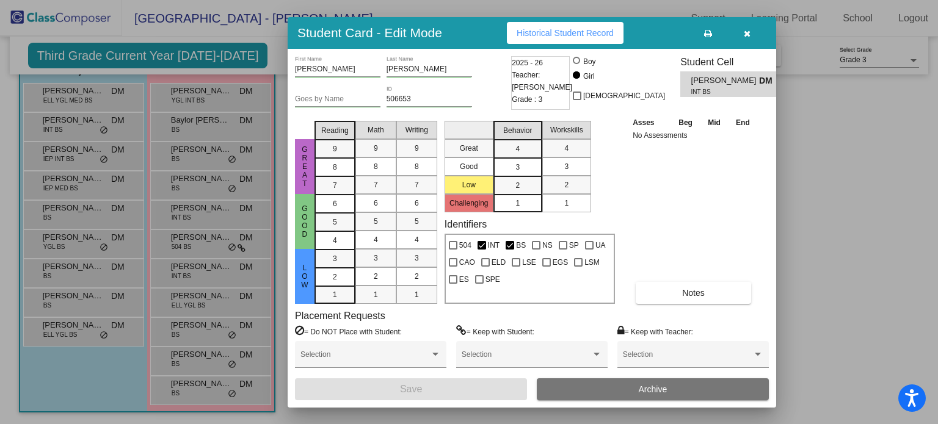
click at [748, 32] on icon "button" at bounding box center [747, 33] width 7 height 9
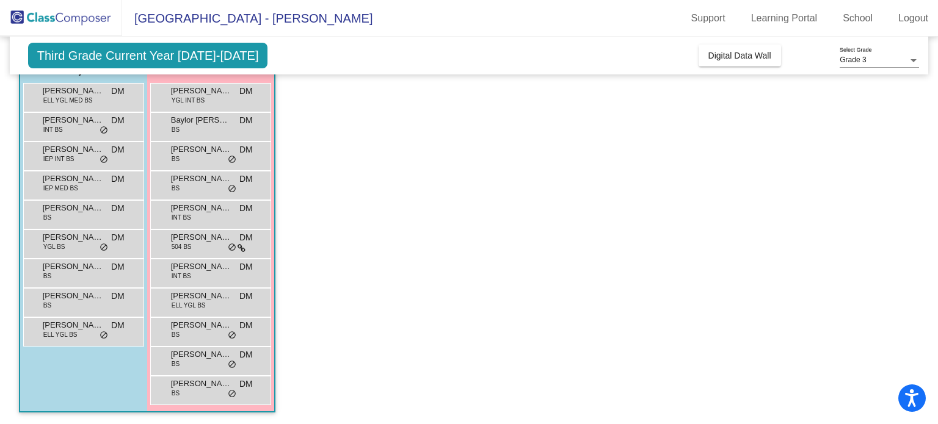
click at [196, 244] on div "Ellery Pragel 504 BS DM lock do_not_disturb_alt" at bounding box center [210, 242] width 117 height 25
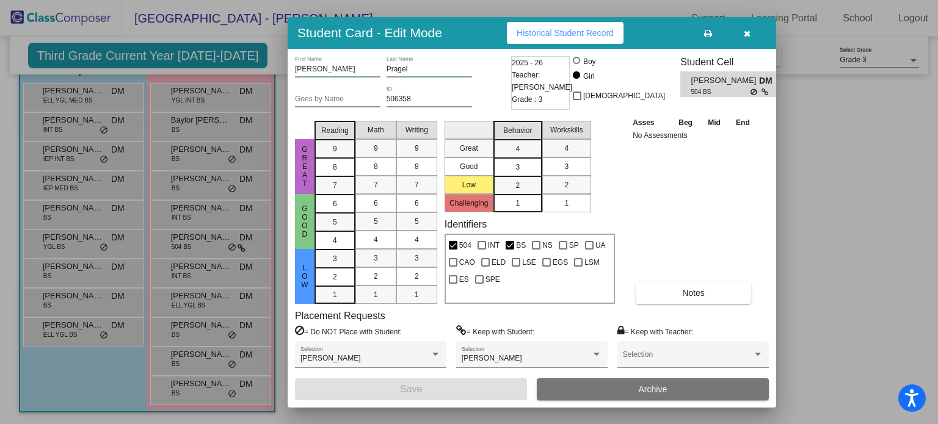
click at [427, 352] on div "Mackenzie Wert Selection" at bounding box center [370, 358] width 140 height 22
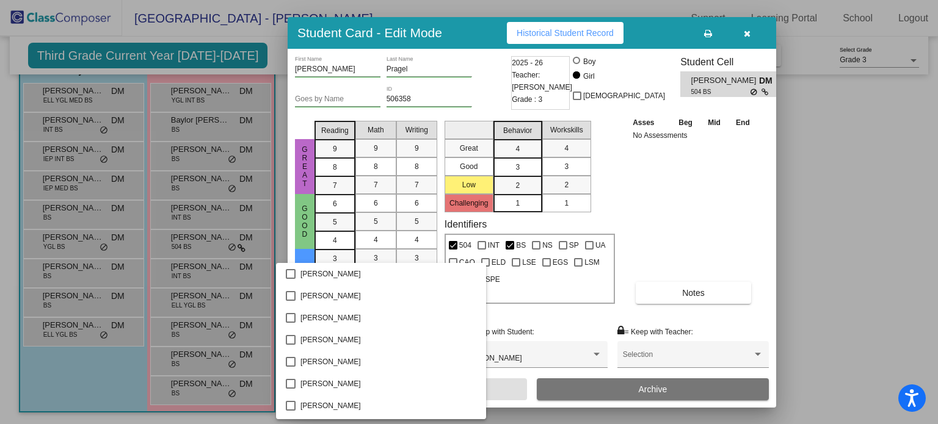
scroll to position [5211, 0]
click at [732, 219] on div at bounding box center [469, 212] width 938 height 424
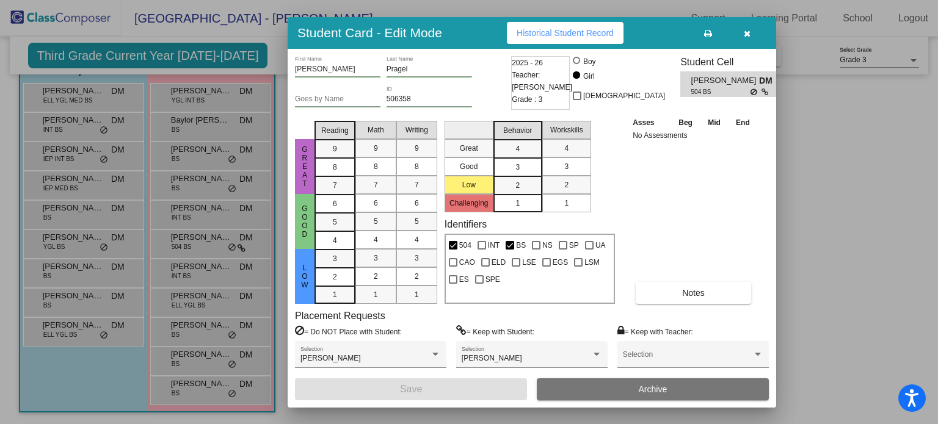
click at [672, 291] on button "Notes" at bounding box center [692, 293] width 115 height 22
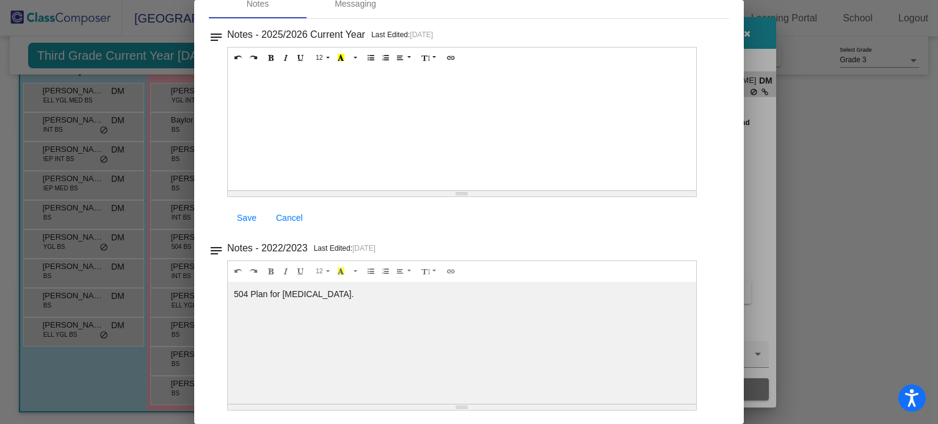
scroll to position [0, 0]
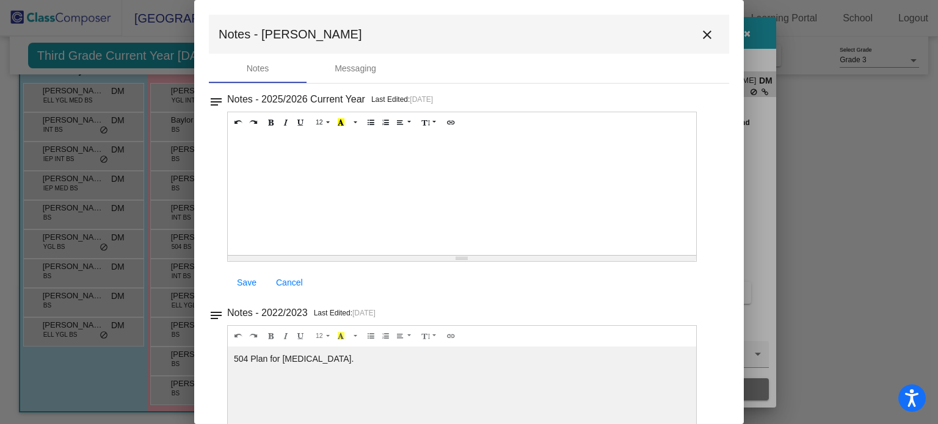
click at [704, 40] on mat-icon "close" at bounding box center [707, 34] width 15 height 15
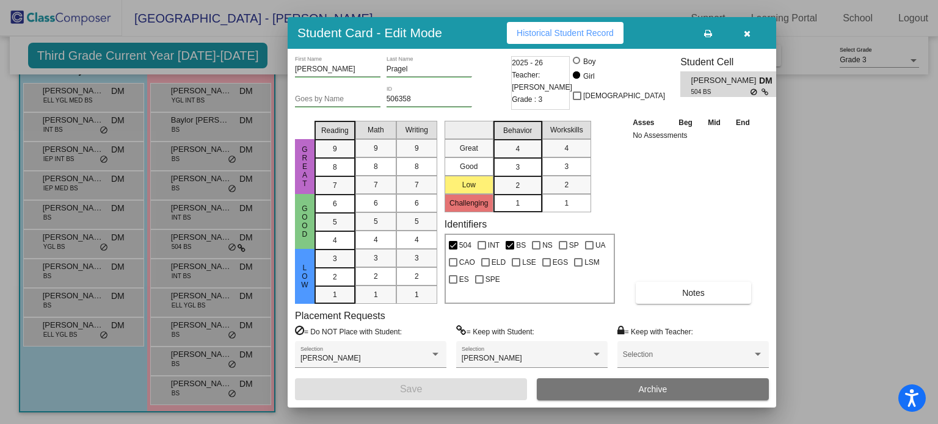
click at [750, 27] on button "button" at bounding box center [746, 33] width 39 height 22
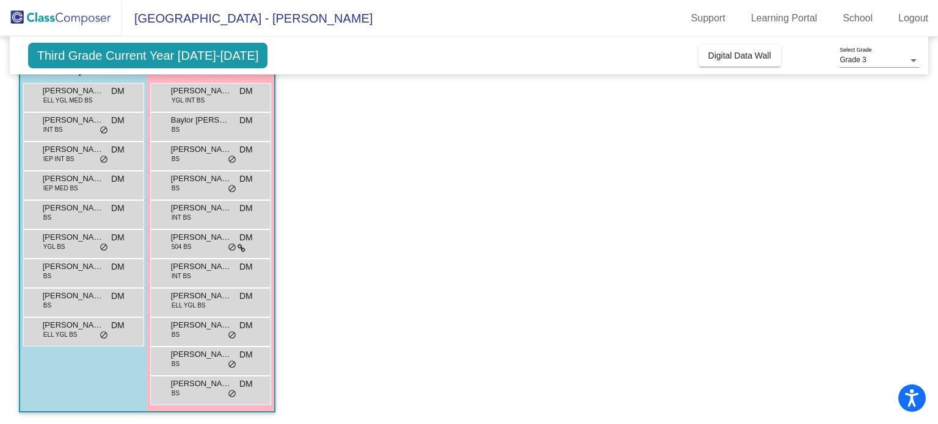
click at [189, 273] on span "INT BS" at bounding box center [182, 276] width 20 height 9
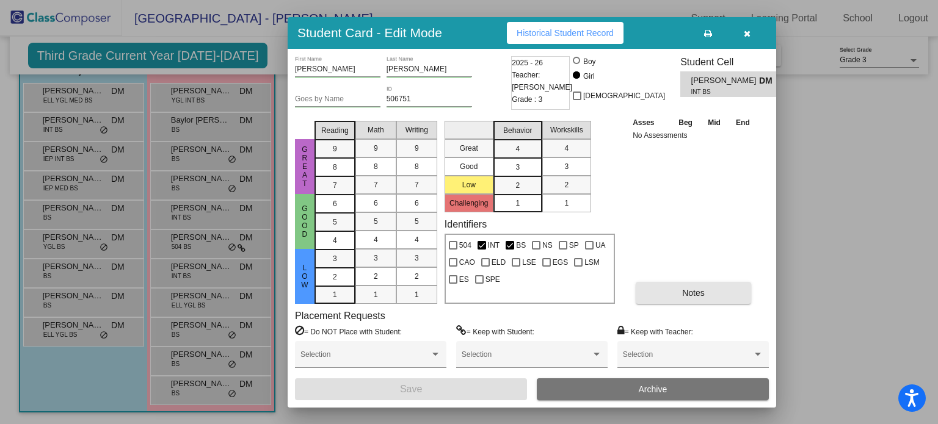
click at [693, 294] on span "Notes" at bounding box center [693, 293] width 23 height 10
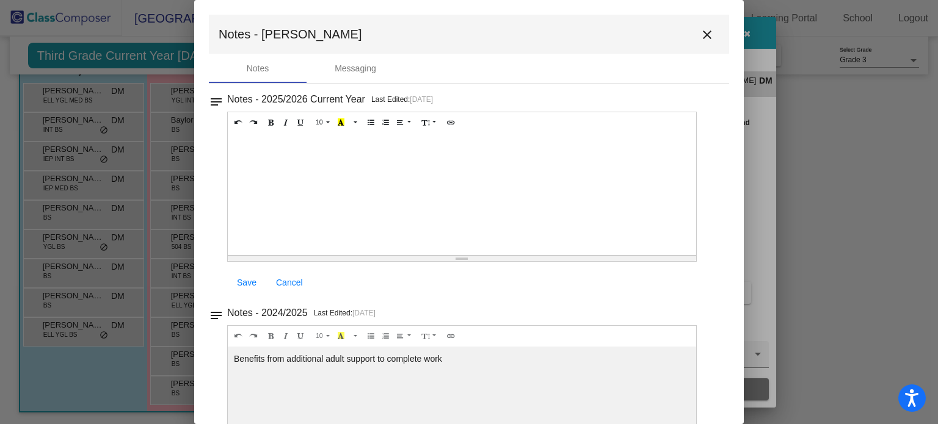
click at [700, 38] on mat-icon "close" at bounding box center [707, 34] width 15 height 15
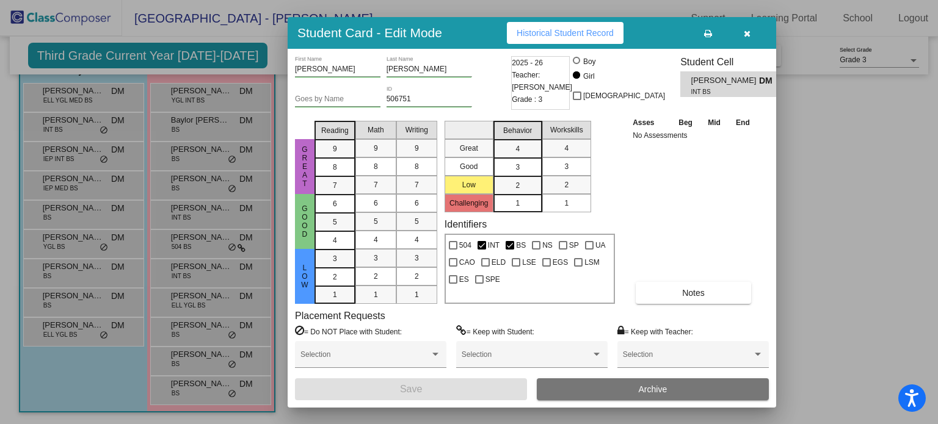
click at [747, 31] on icon "button" at bounding box center [747, 33] width 7 height 9
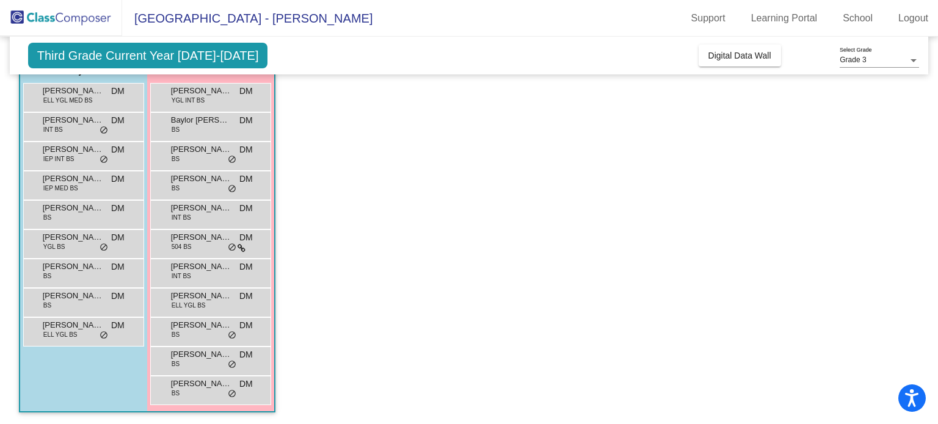
click at [198, 295] on span "Ilhan Issack" at bounding box center [201, 296] width 61 height 12
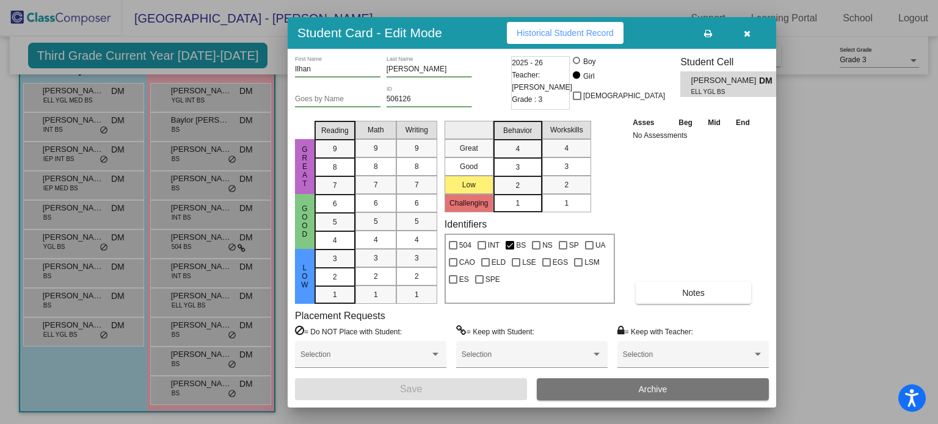
click at [684, 294] on span "Notes" at bounding box center [693, 293] width 23 height 10
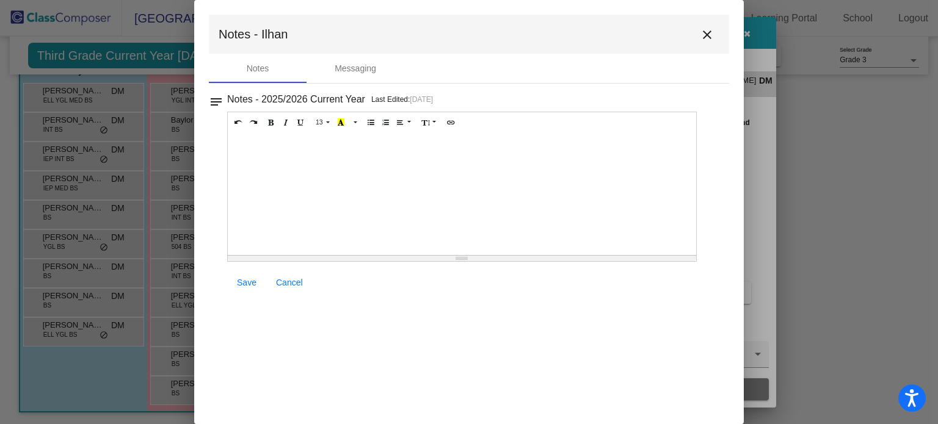
click at [708, 38] on mat-icon "close" at bounding box center [707, 34] width 15 height 15
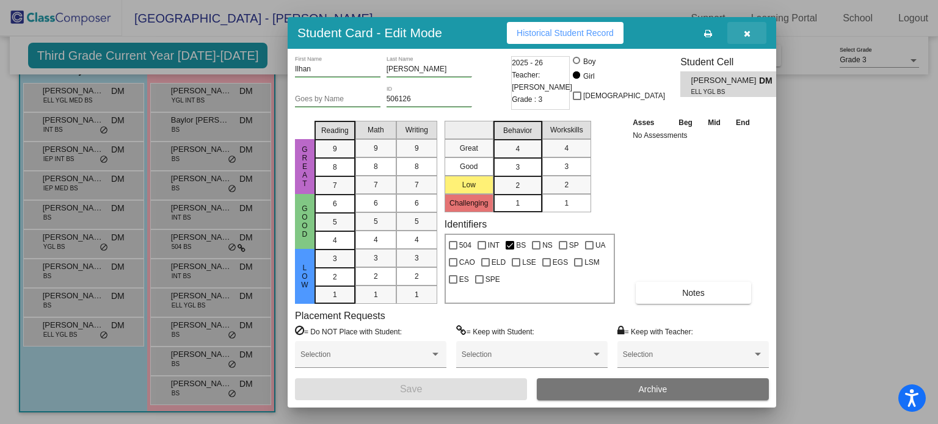
click at [742, 37] on button "button" at bounding box center [746, 33] width 39 height 22
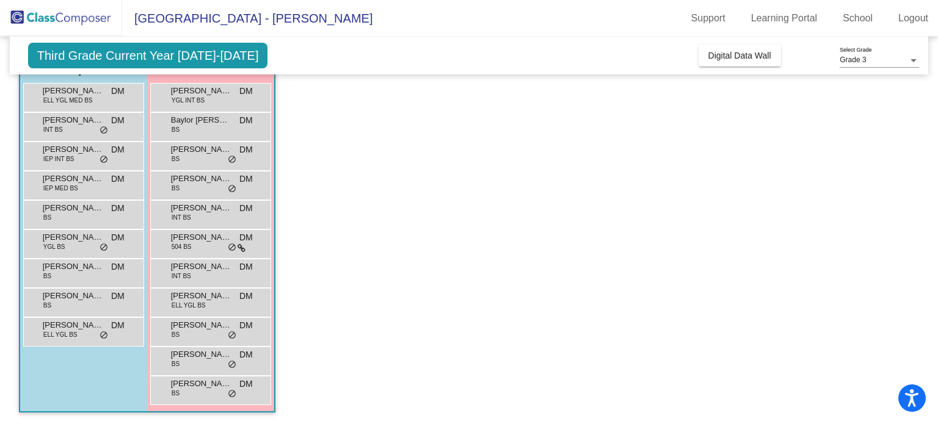
click at [168, 324] on div "Isabella Leinbach BS DM lock do_not_disturb_alt" at bounding box center [210, 330] width 117 height 25
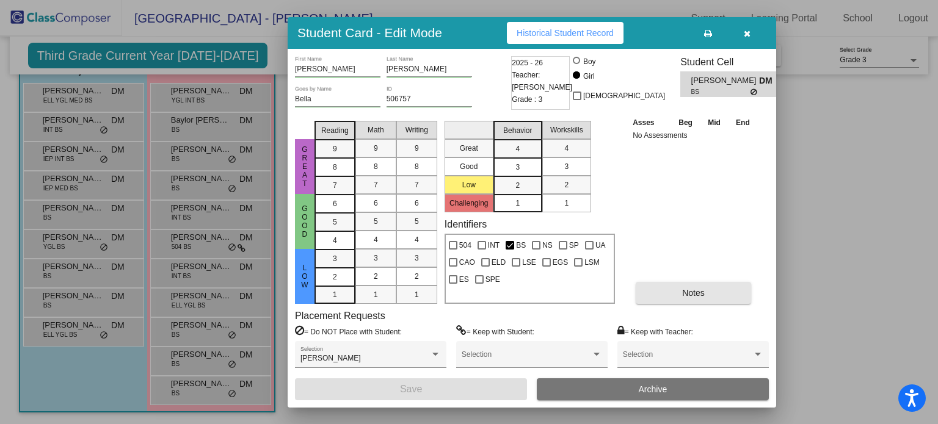
click at [698, 288] on span "Notes" at bounding box center [693, 293] width 23 height 10
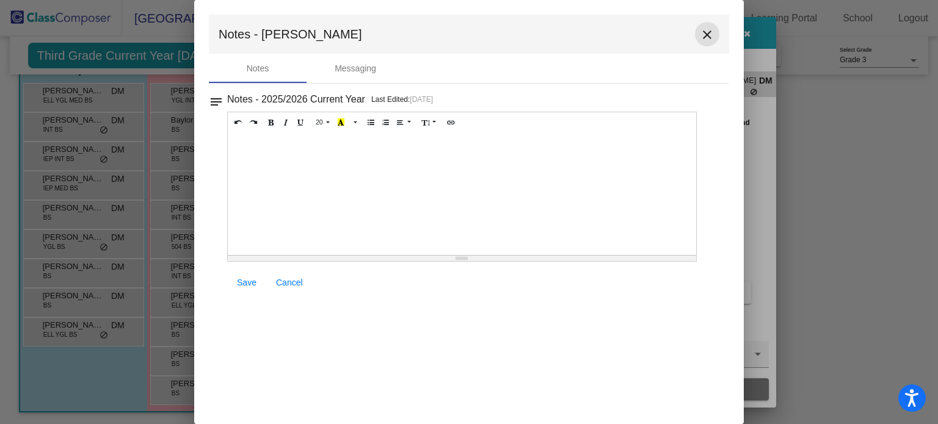
click at [708, 35] on mat-icon "close" at bounding box center [707, 34] width 15 height 15
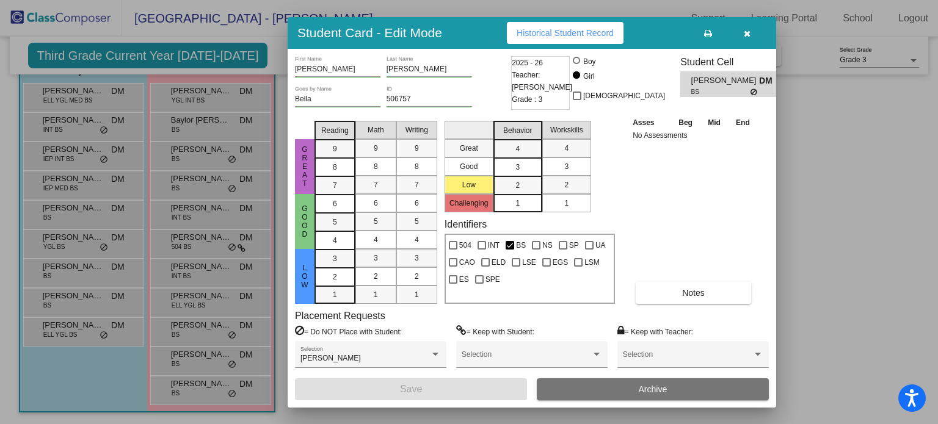
click at [747, 34] on icon "button" at bounding box center [747, 33] width 7 height 9
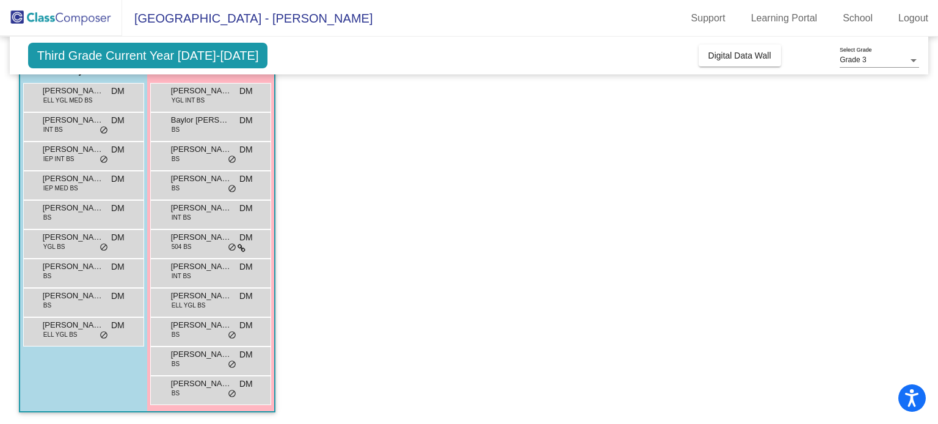
click at [191, 362] on div "Mackenzie Wert BS DM lock do_not_disturb_alt" at bounding box center [210, 359] width 117 height 25
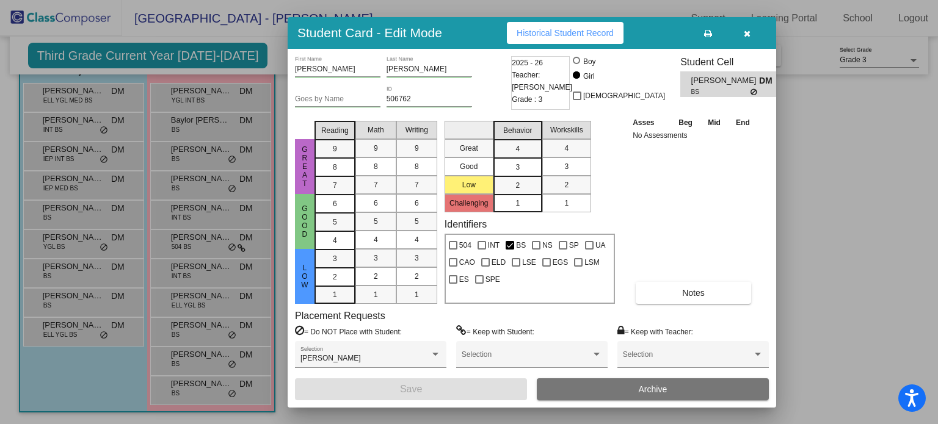
click at [688, 292] on span "Notes" at bounding box center [693, 293] width 23 height 10
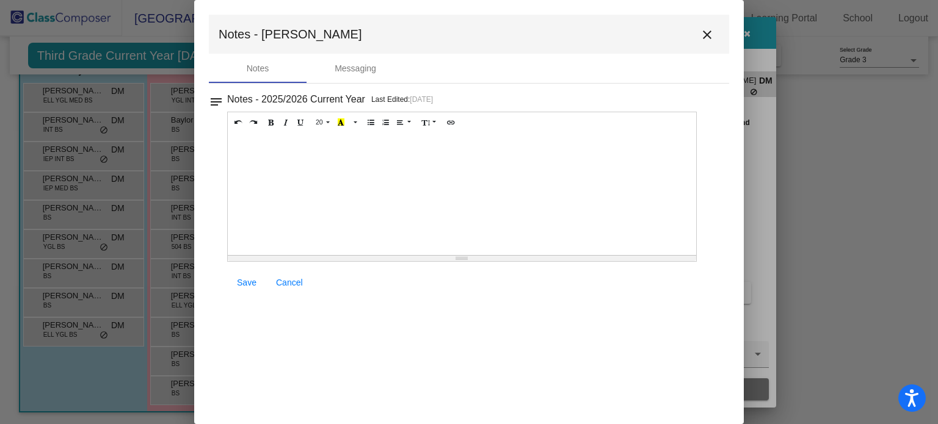
click at [710, 37] on mat-icon "close" at bounding box center [707, 34] width 15 height 15
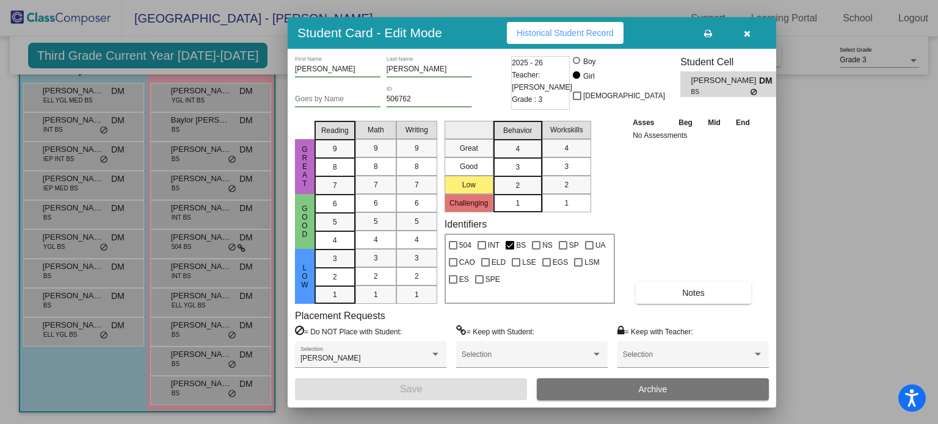
click at [745, 34] on icon "button" at bounding box center [747, 33] width 7 height 9
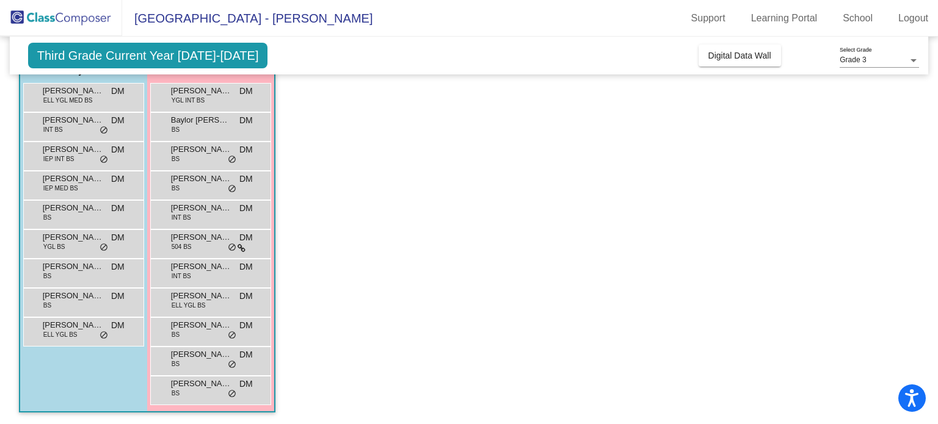
click at [187, 386] on span "Nitara Middha" at bounding box center [201, 384] width 61 height 12
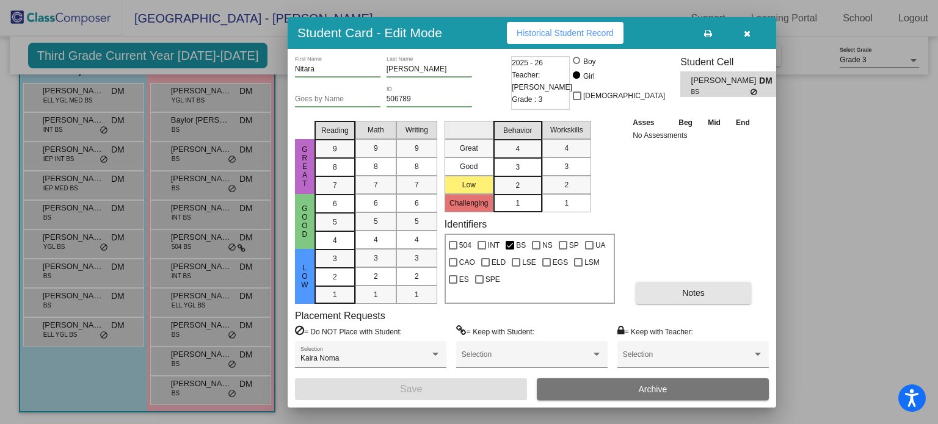
click at [687, 288] on span "Notes" at bounding box center [693, 293] width 23 height 10
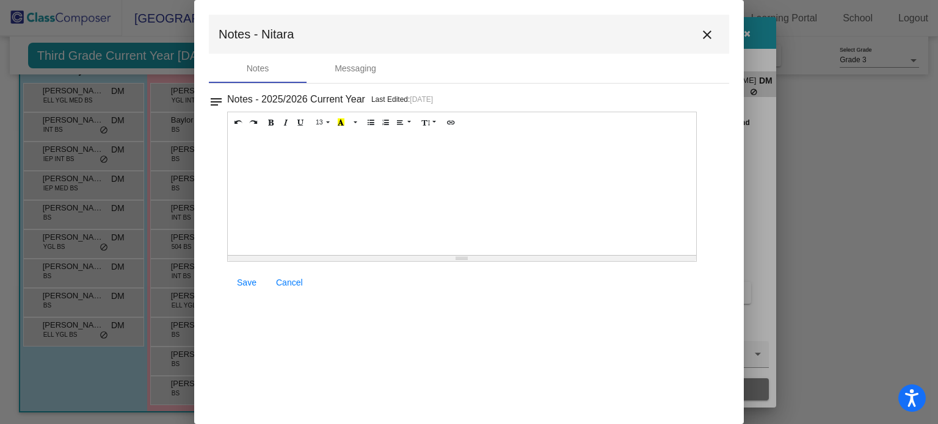
click at [706, 37] on mat-icon "close" at bounding box center [707, 34] width 15 height 15
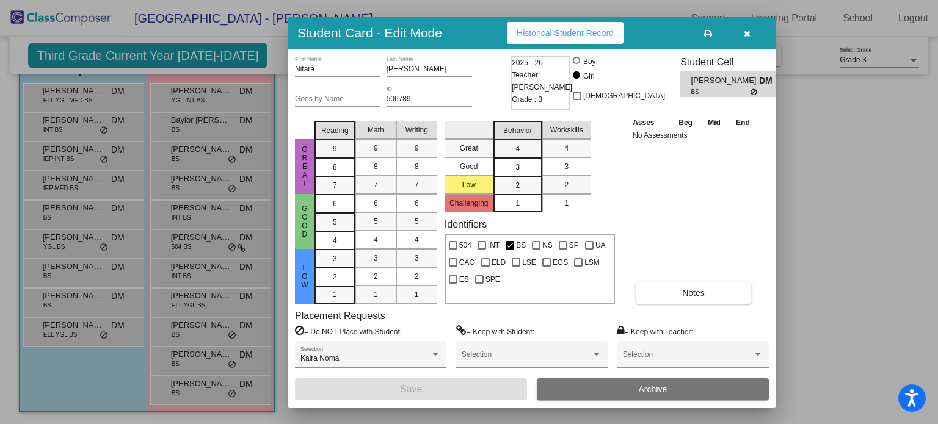
click at [749, 33] on icon "button" at bounding box center [747, 33] width 7 height 9
